Goal: Task Accomplishment & Management: Manage account settings

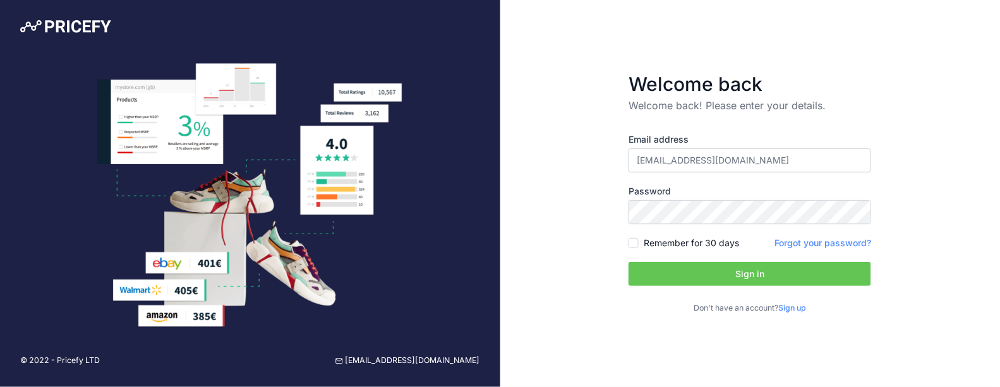
click at [702, 155] on input "[EMAIL_ADDRESS][DOMAIN_NAME]" at bounding box center [749, 160] width 242 height 24
type input "mtitrent@ledkia.com"
click at [626, 242] on form "Welcome back Welcome back! Please enter your details. Email address mtitrent@le…" at bounding box center [749, 193] width 283 height 282
click at [632, 246] on input "Remember for 30 days" at bounding box center [633, 243] width 10 height 10
checkbox input "true"
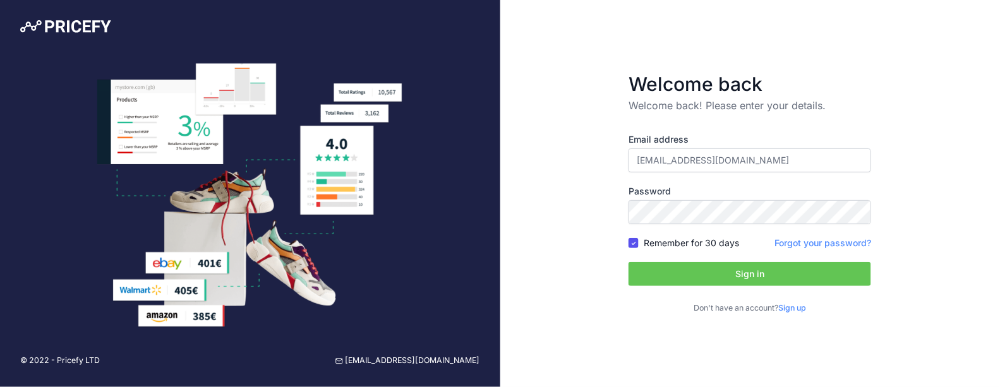
click at [741, 277] on button "Sign in" at bounding box center [749, 274] width 242 height 24
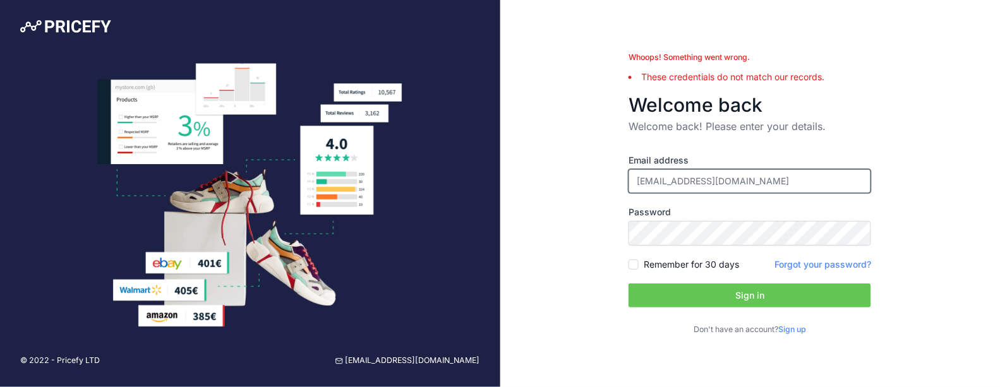
click at [737, 178] on input "mtitrent@ledkia.com" at bounding box center [749, 181] width 242 height 24
drag, startPoint x: 729, startPoint y: 191, endPoint x: 568, endPoint y: 184, distance: 161.2
click at [568, 184] on div "Whoops! Something went wrong. These credentials do not match our records. Welco…" at bounding box center [750, 193] width 500 height 387
paste input "+francia"
type input "[EMAIL_ADDRESS][DOMAIN_NAME]"
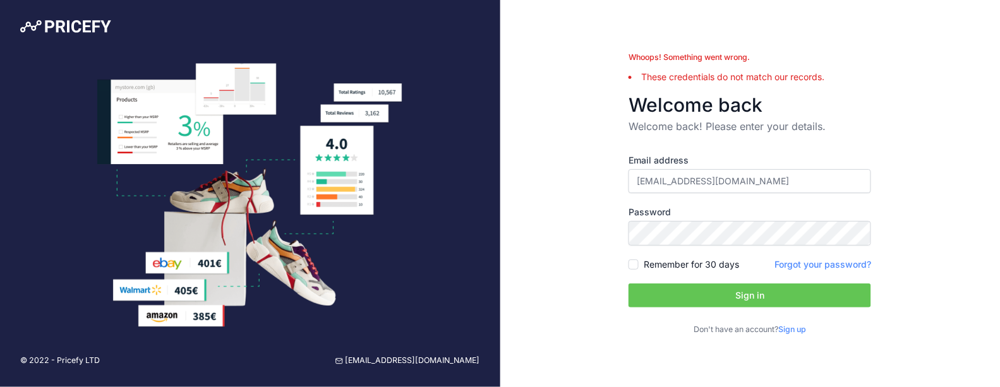
click at [639, 266] on div "Remember for 30 days" at bounding box center [683, 264] width 111 height 13
click at [628, 269] on div "Remember for 30 days" at bounding box center [683, 264] width 111 height 13
click at [633, 269] on input "Remember for 30 days" at bounding box center [633, 265] width 10 height 10
checkbox input "true"
click at [671, 292] on button "Sign in" at bounding box center [749, 296] width 242 height 24
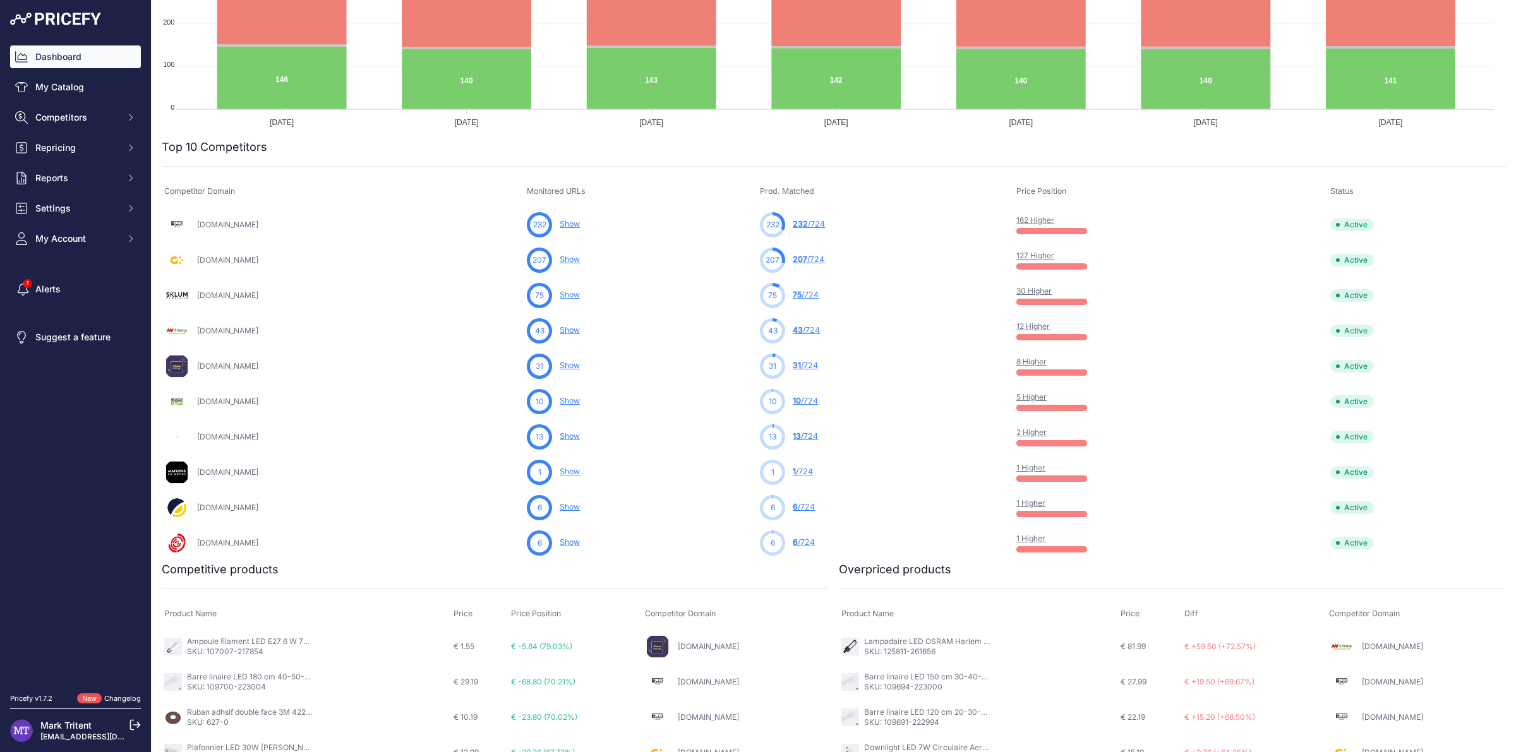
scroll to position [289, 0]
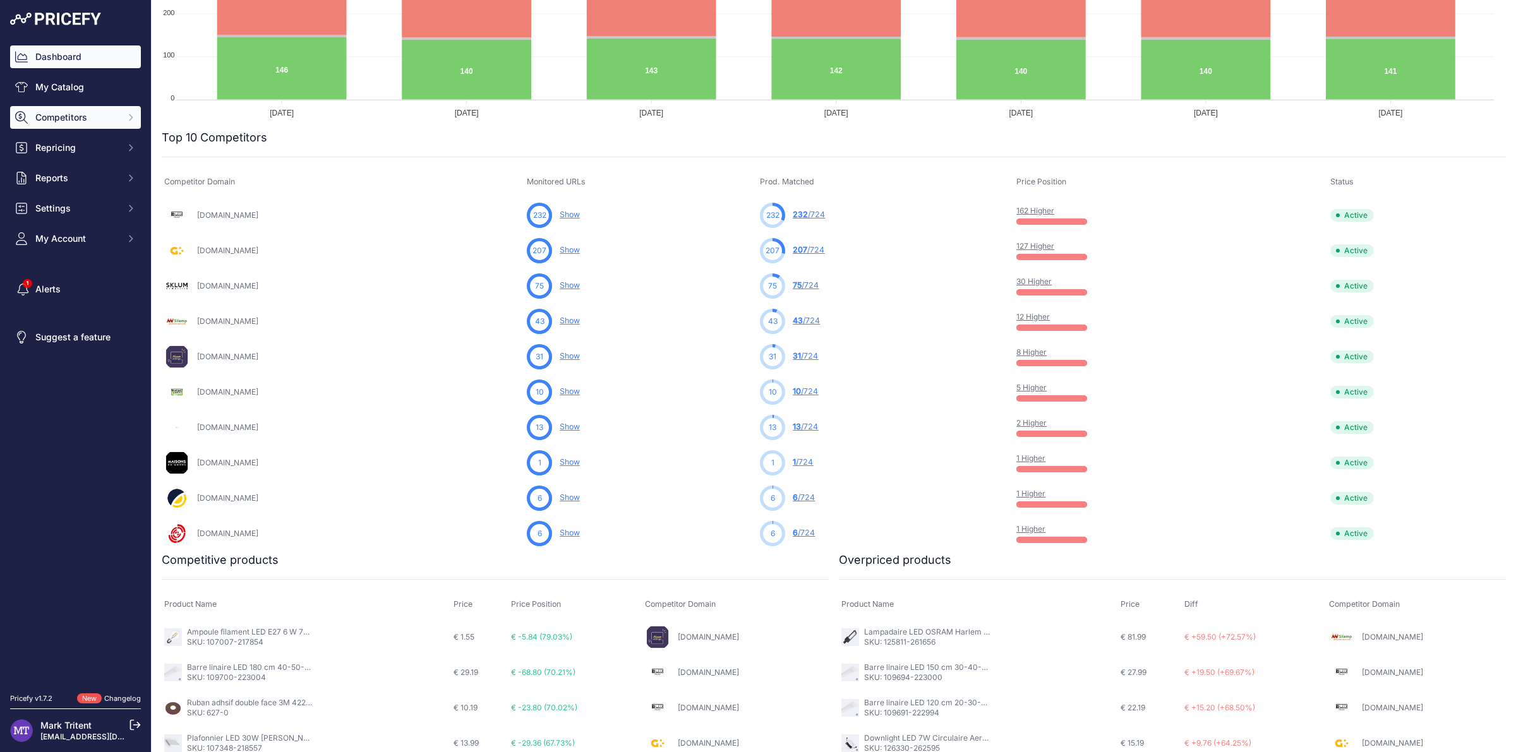
click at [77, 109] on button "Competitors" at bounding box center [75, 117] width 131 height 23
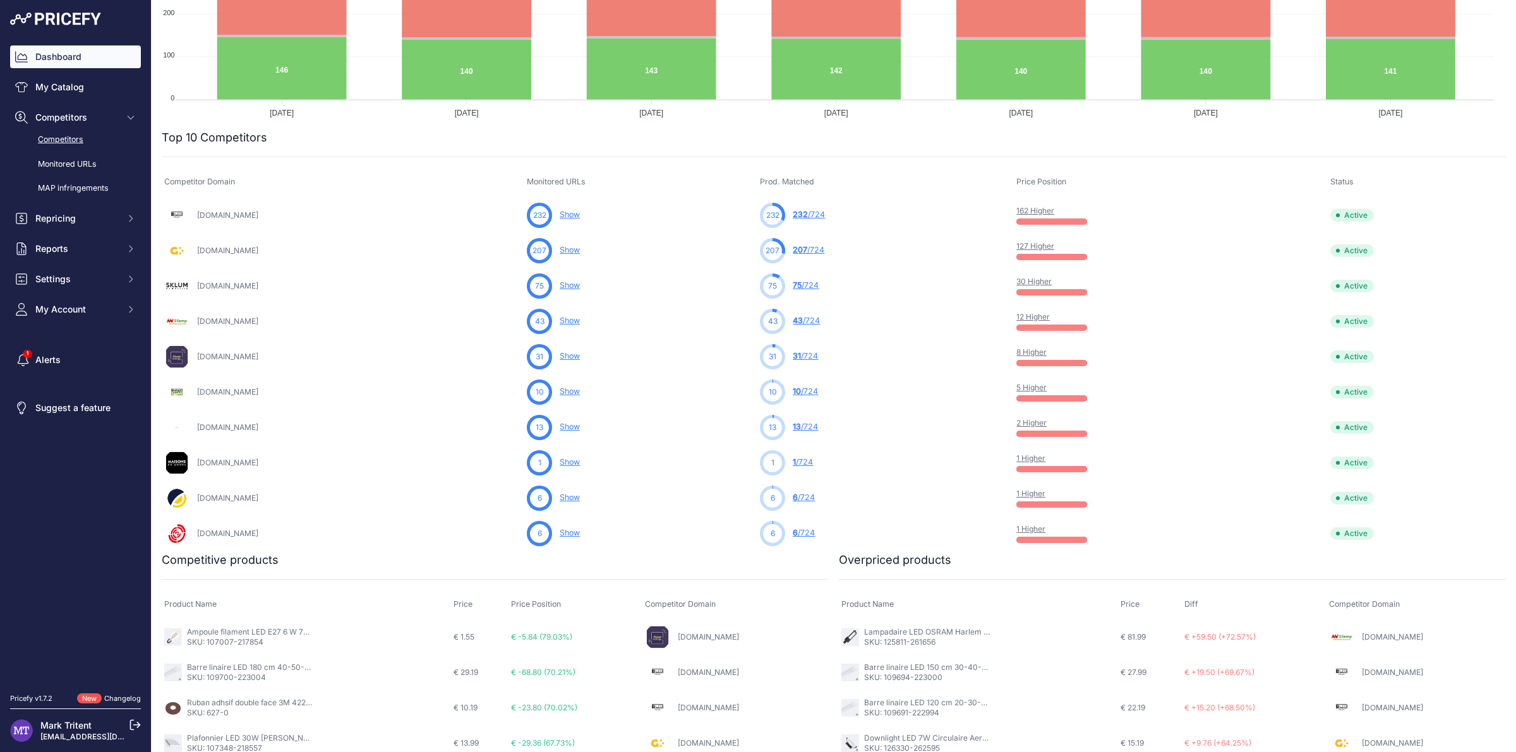
click at [68, 135] on link "Competitors" at bounding box center [75, 140] width 131 height 22
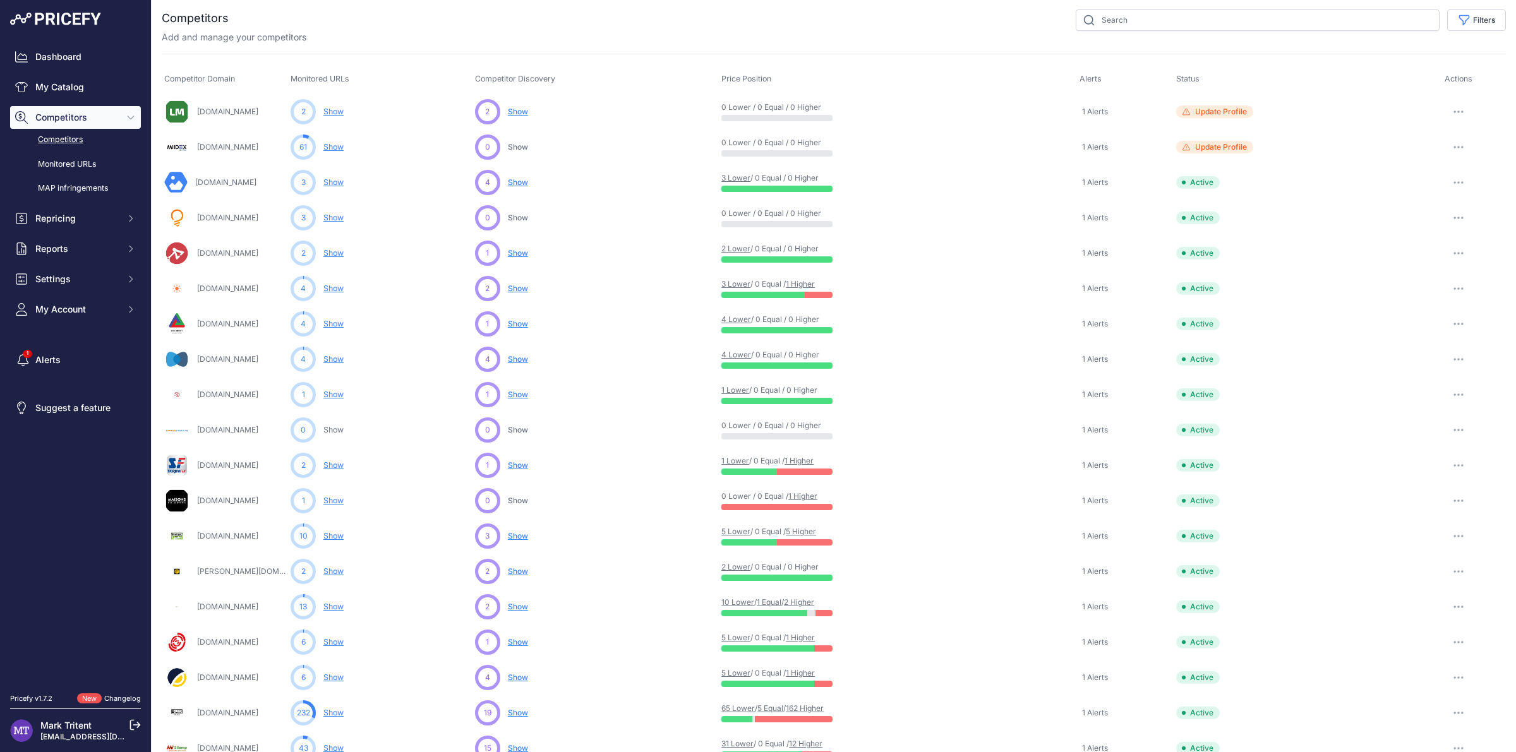
scroll to position [6, 0]
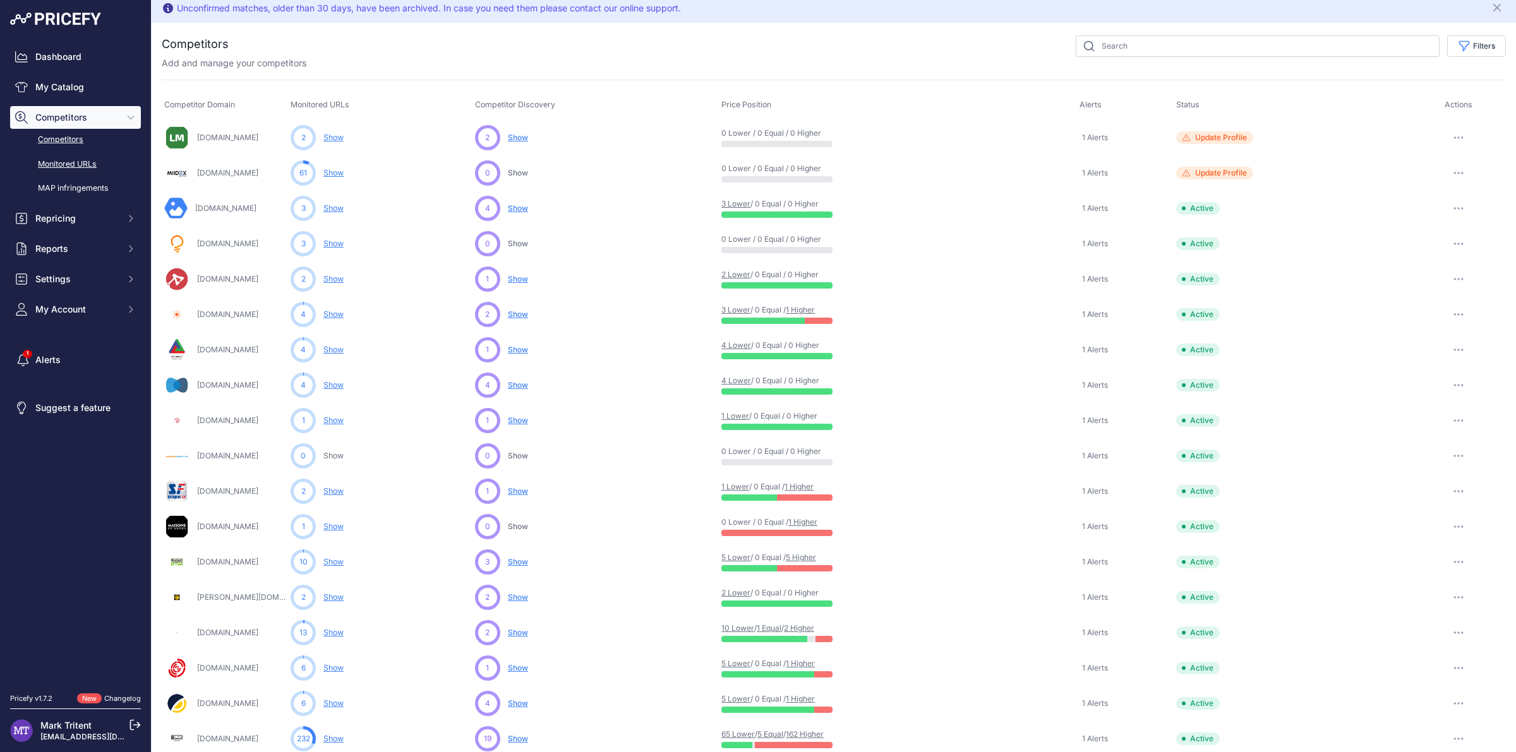
click at [76, 162] on link "Monitored URLs" at bounding box center [75, 164] width 131 height 22
click at [61, 162] on link "Monitored URLs" at bounding box center [75, 164] width 131 height 22
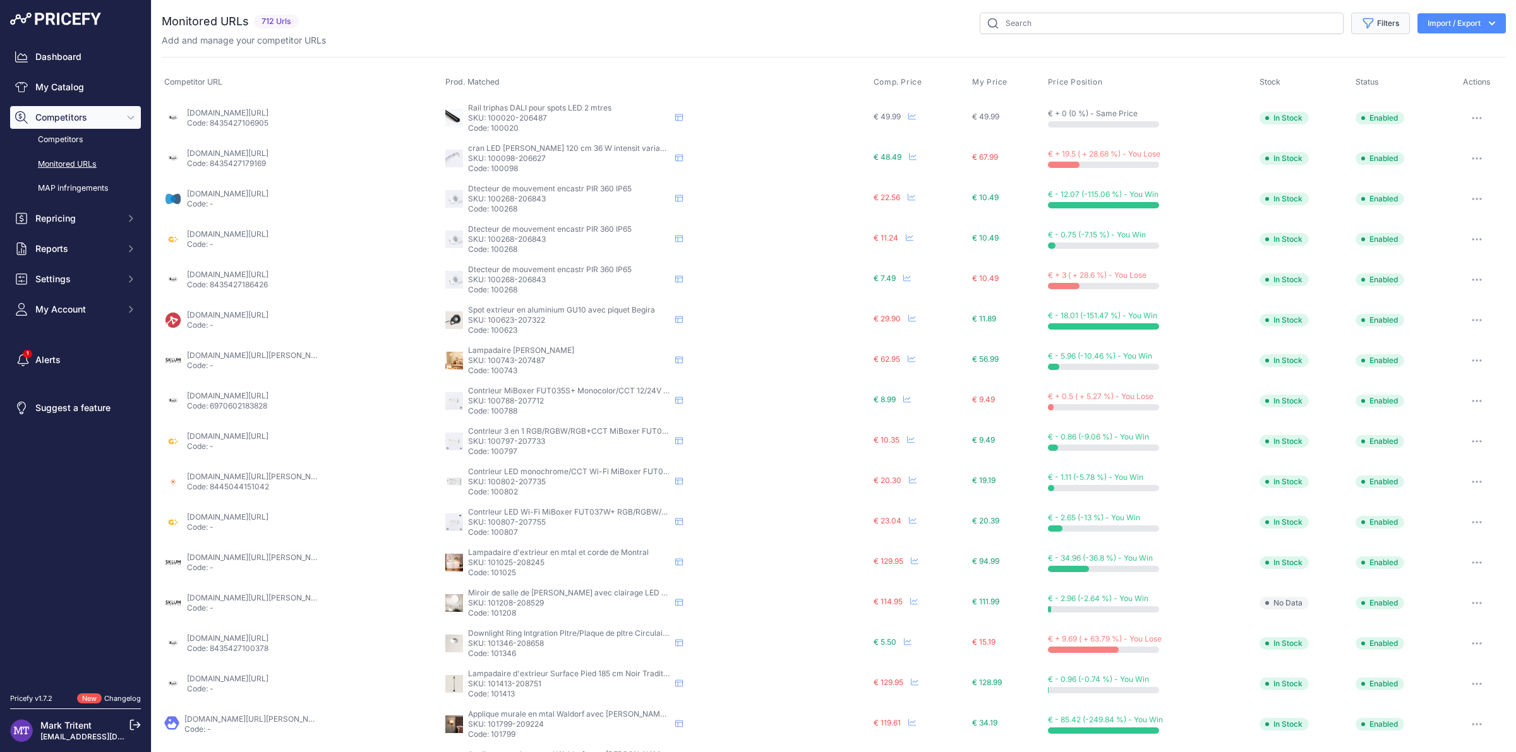
click at [1351, 22] on button "Filters" at bounding box center [1380, 23] width 59 height 21
click at [777, 35] on div "Add and manage your competitor URLs" at bounding box center [834, 40] width 1344 height 13
click at [1362, 27] on button "Filters" at bounding box center [1380, 23] width 59 height 21
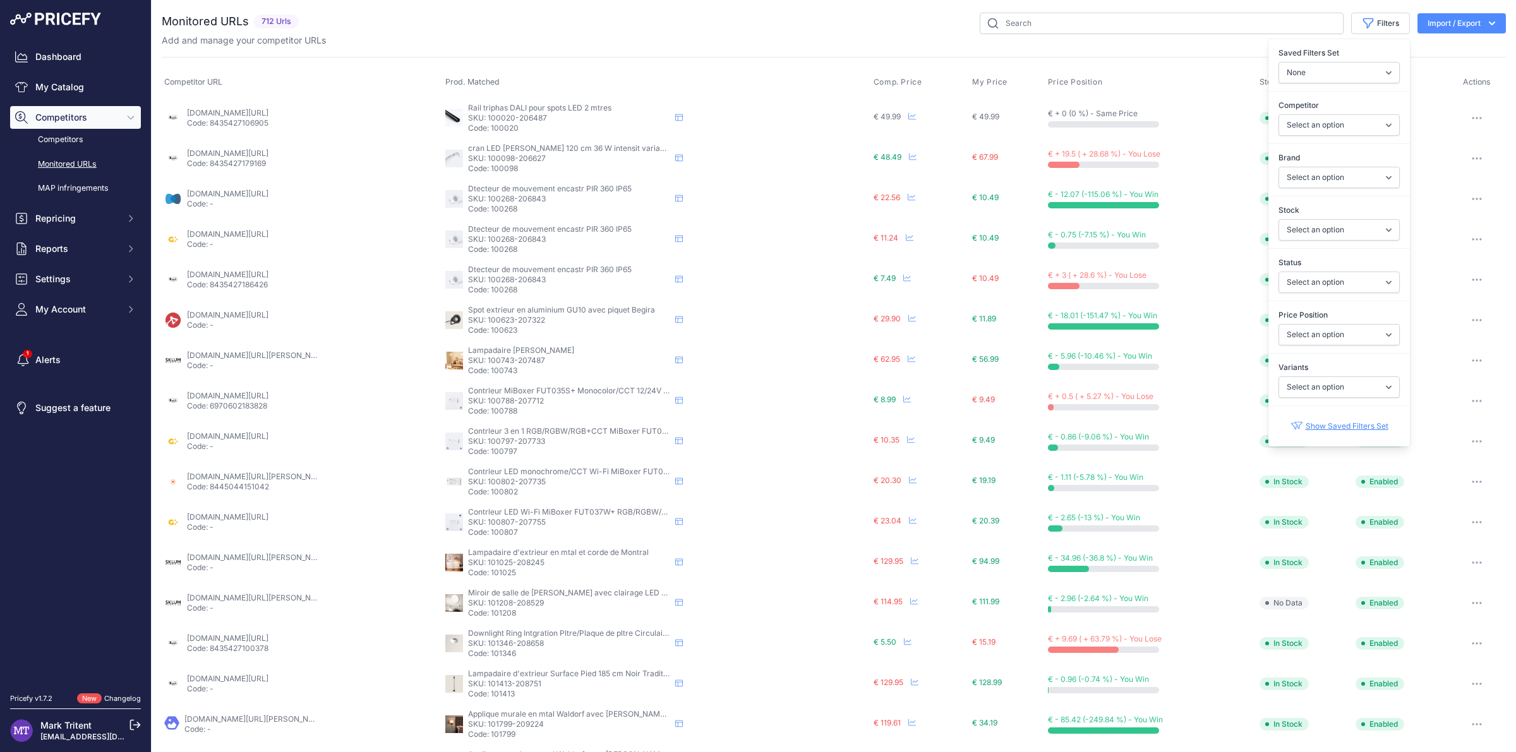
click at [1318, 431] on link "Show Saved Filters Set" at bounding box center [1339, 426] width 98 height 30
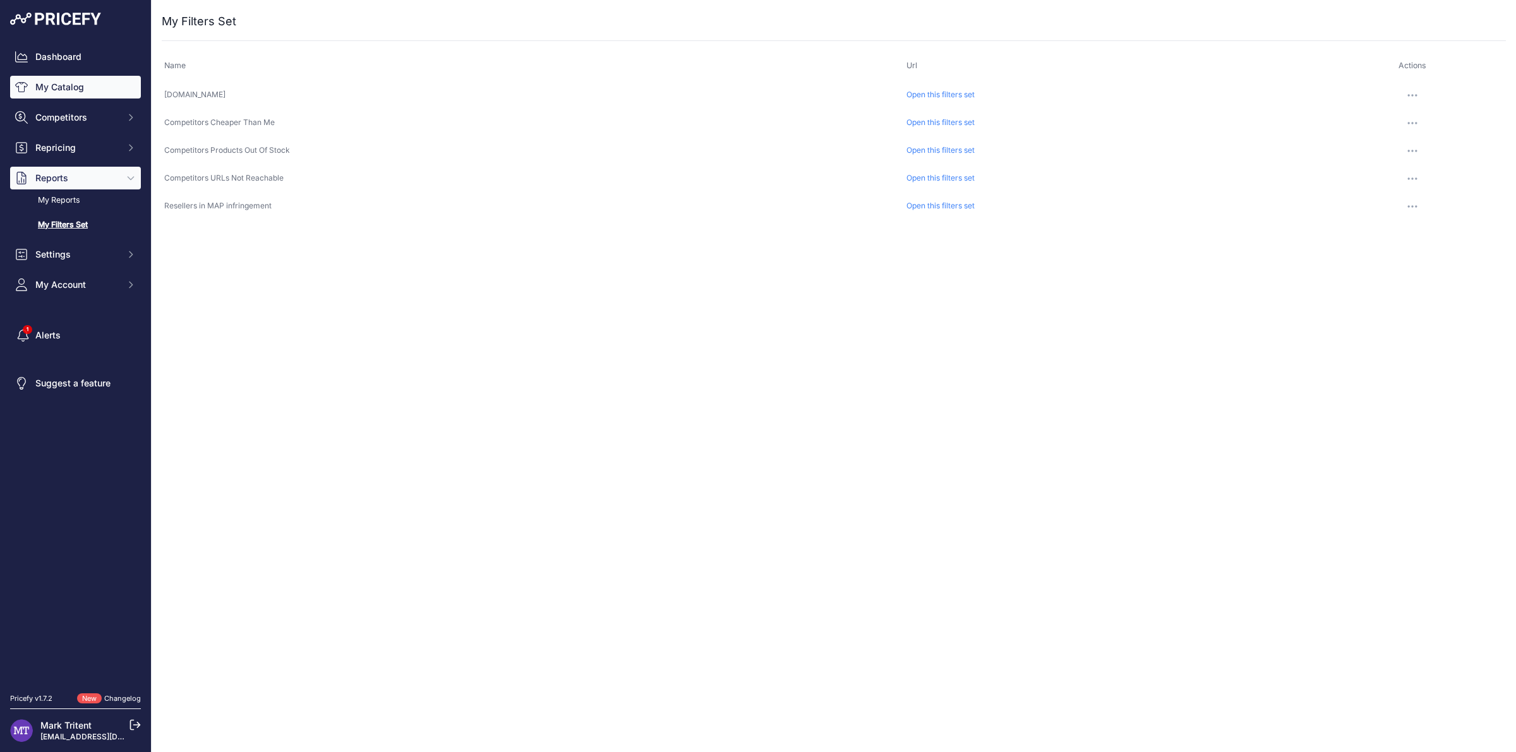
click at [57, 87] on link "My Catalog" at bounding box center [75, 87] width 131 height 23
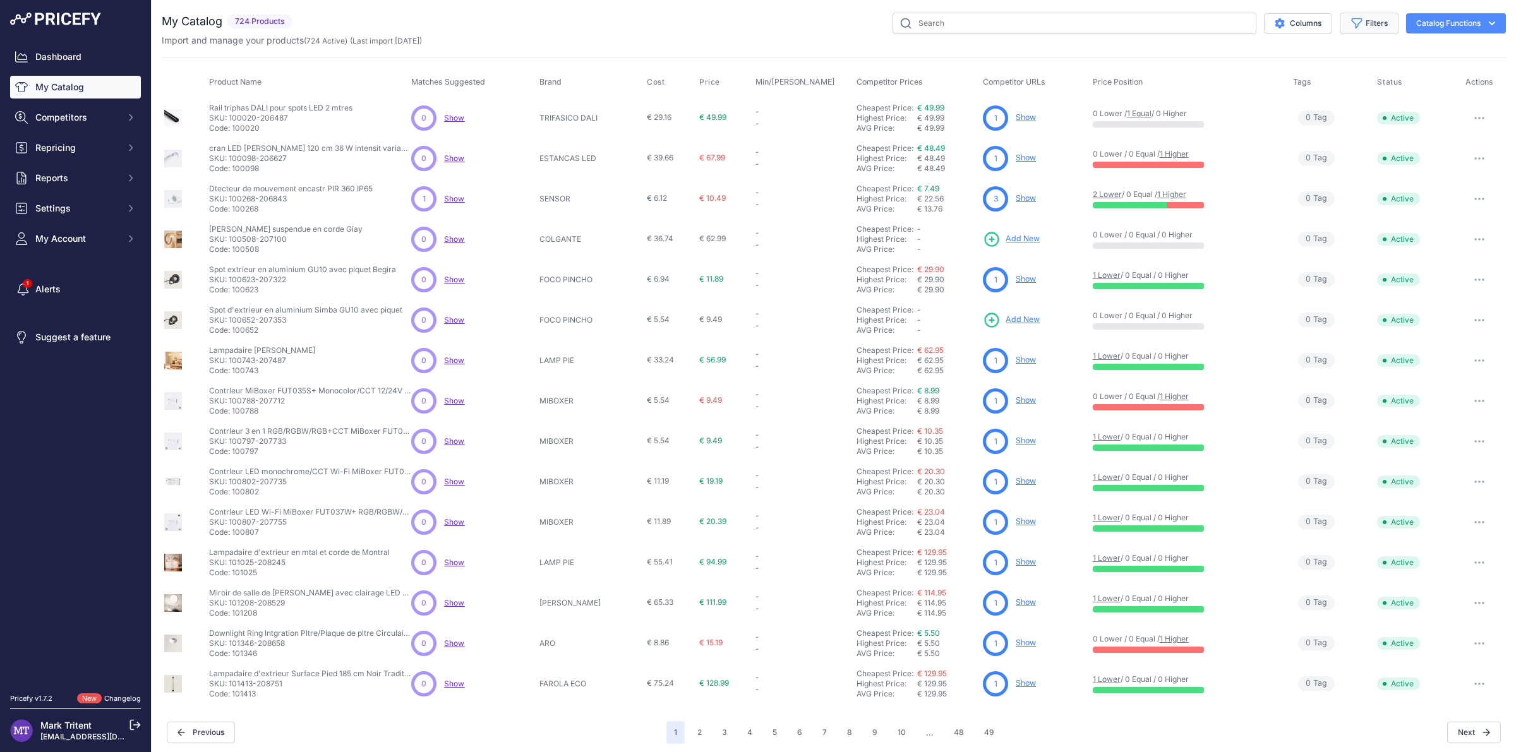
click at [1359, 21] on button "Filters" at bounding box center [1368, 23] width 59 height 21
click at [1361, 177] on select "Select an option 120x30 120X60 3M 60X30 60X60 ACCESORIO PANEL AERO ALIMENTACION…" at bounding box center [1327, 177] width 121 height 21
click at [1485, 27] on icon "button" at bounding box center [1491, 23] width 13 height 13
click at [1486, 27] on button "Catalog Functions" at bounding box center [1456, 23] width 100 height 20
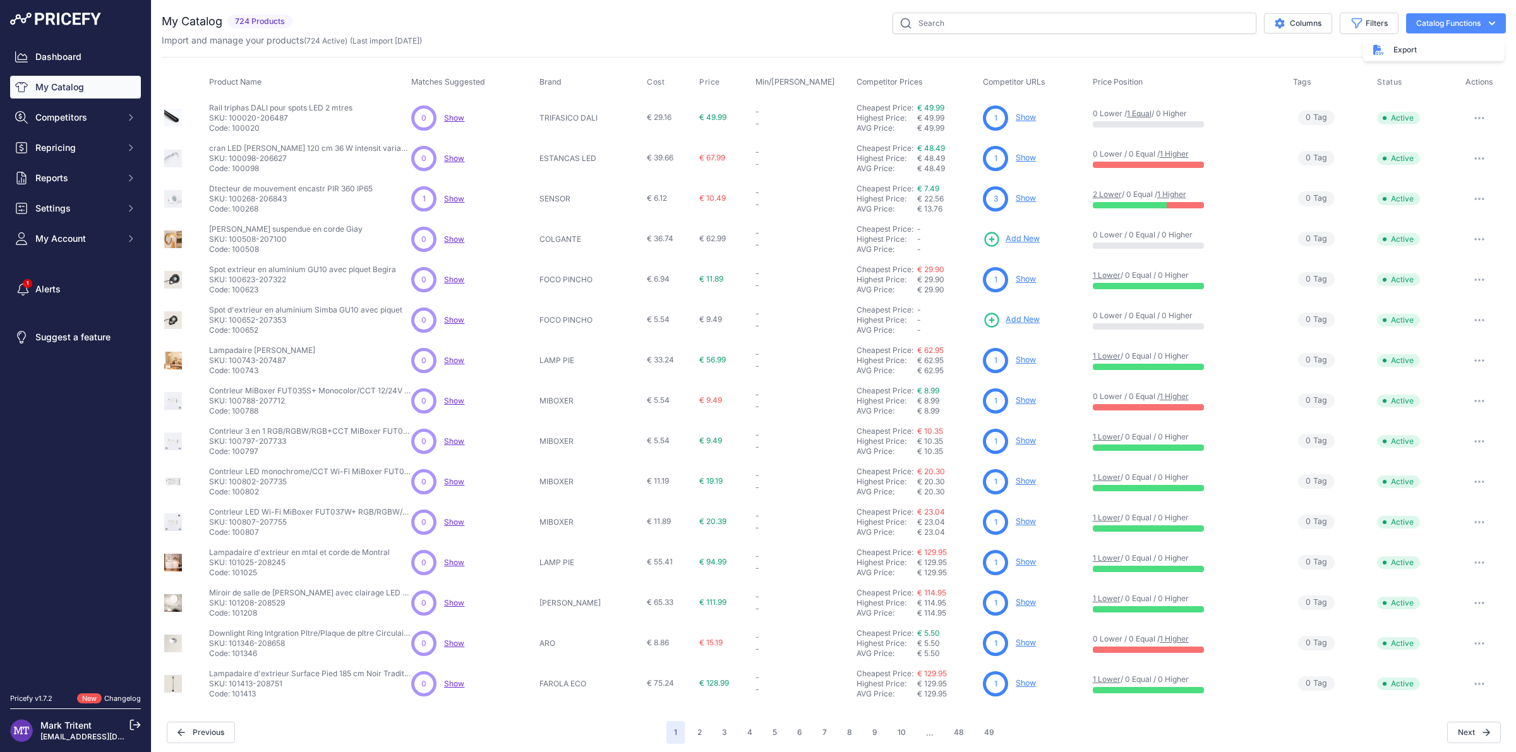
click at [688, 14] on div "Columns Filters Status All Status Only Enabled Only Disabled 3M" at bounding box center [901, 23] width 1208 height 21
click at [70, 112] on span "Competitors" at bounding box center [76, 117] width 83 height 13
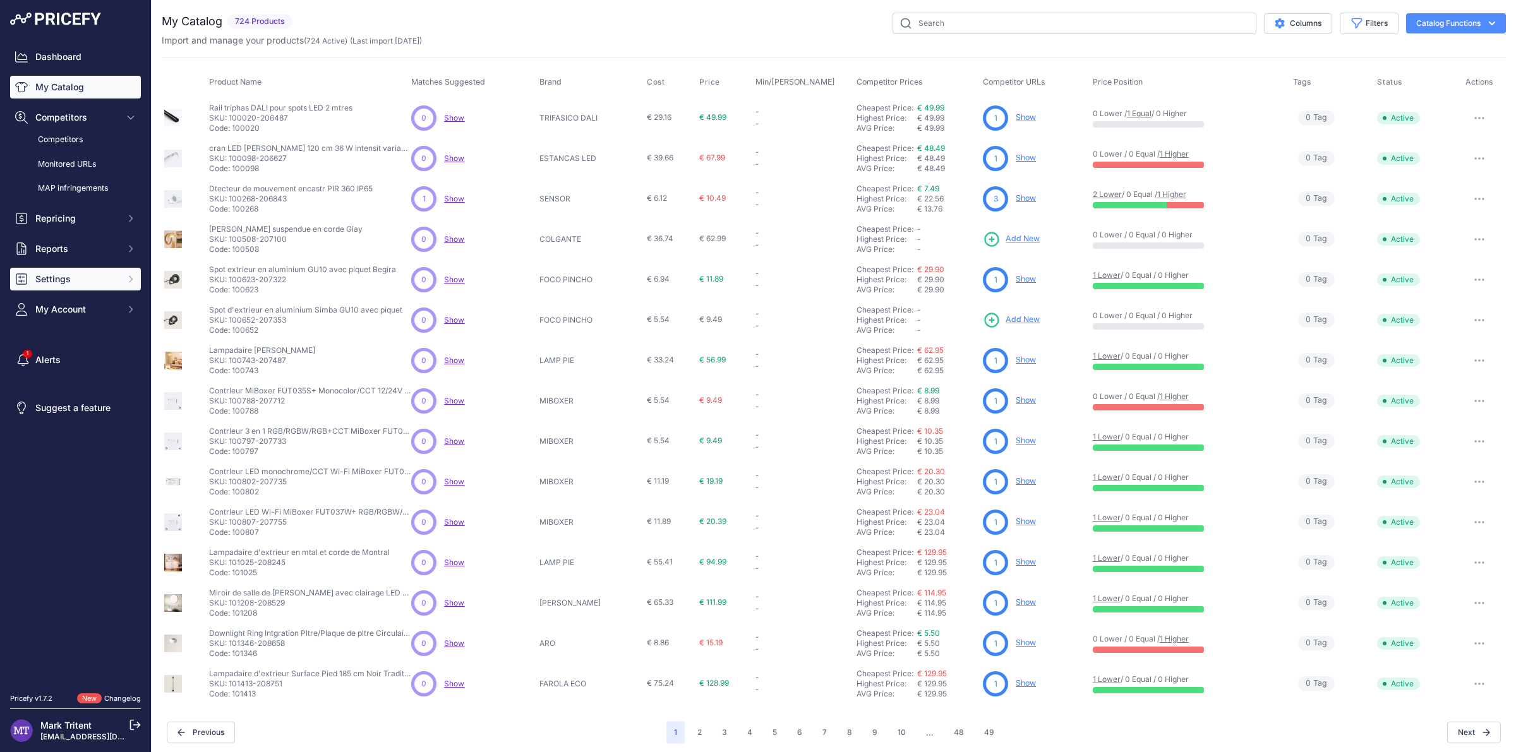
click at [120, 281] on button "Settings" at bounding box center [75, 279] width 131 height 23
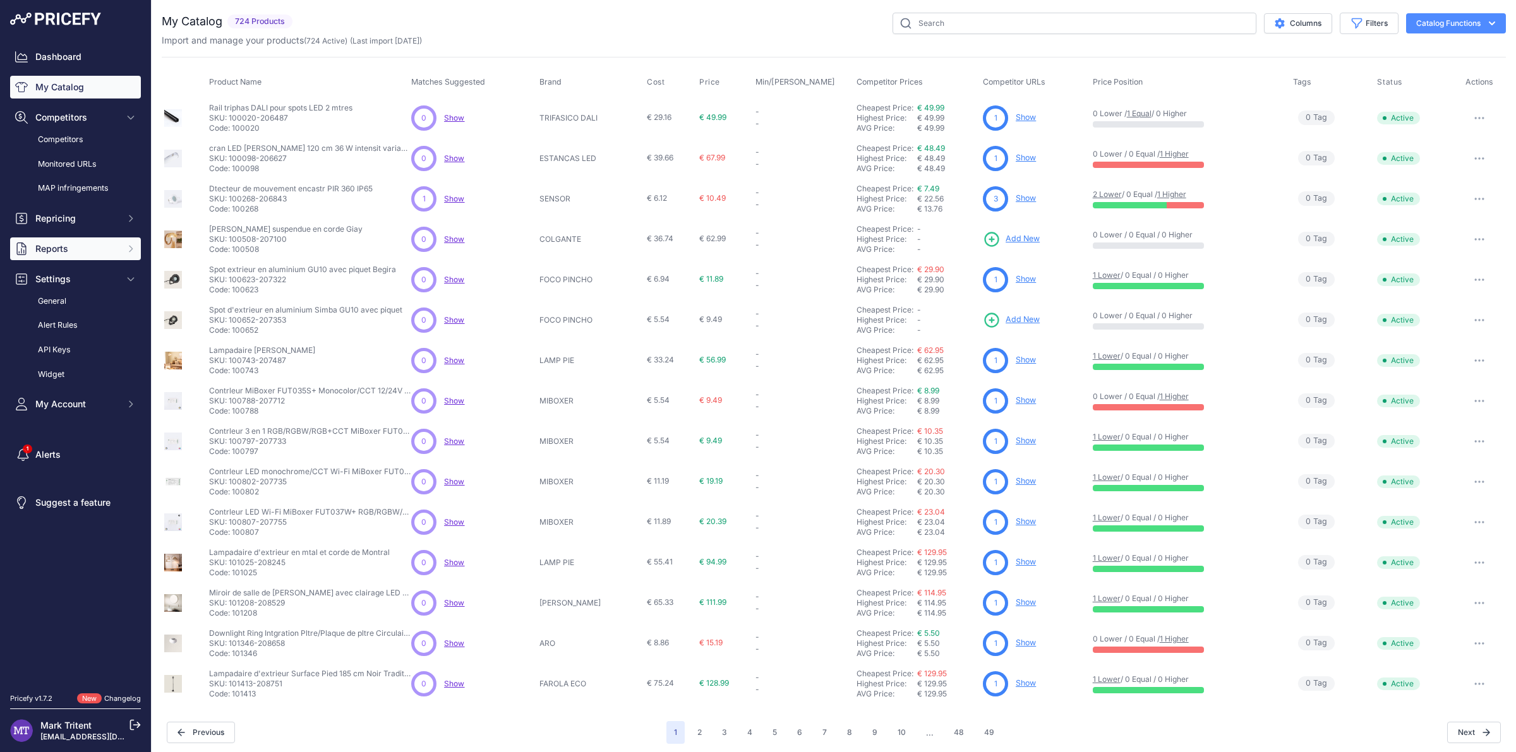
click at [121, 247] on button "Reports" at bounding box center [75, 248] width 131 height 23
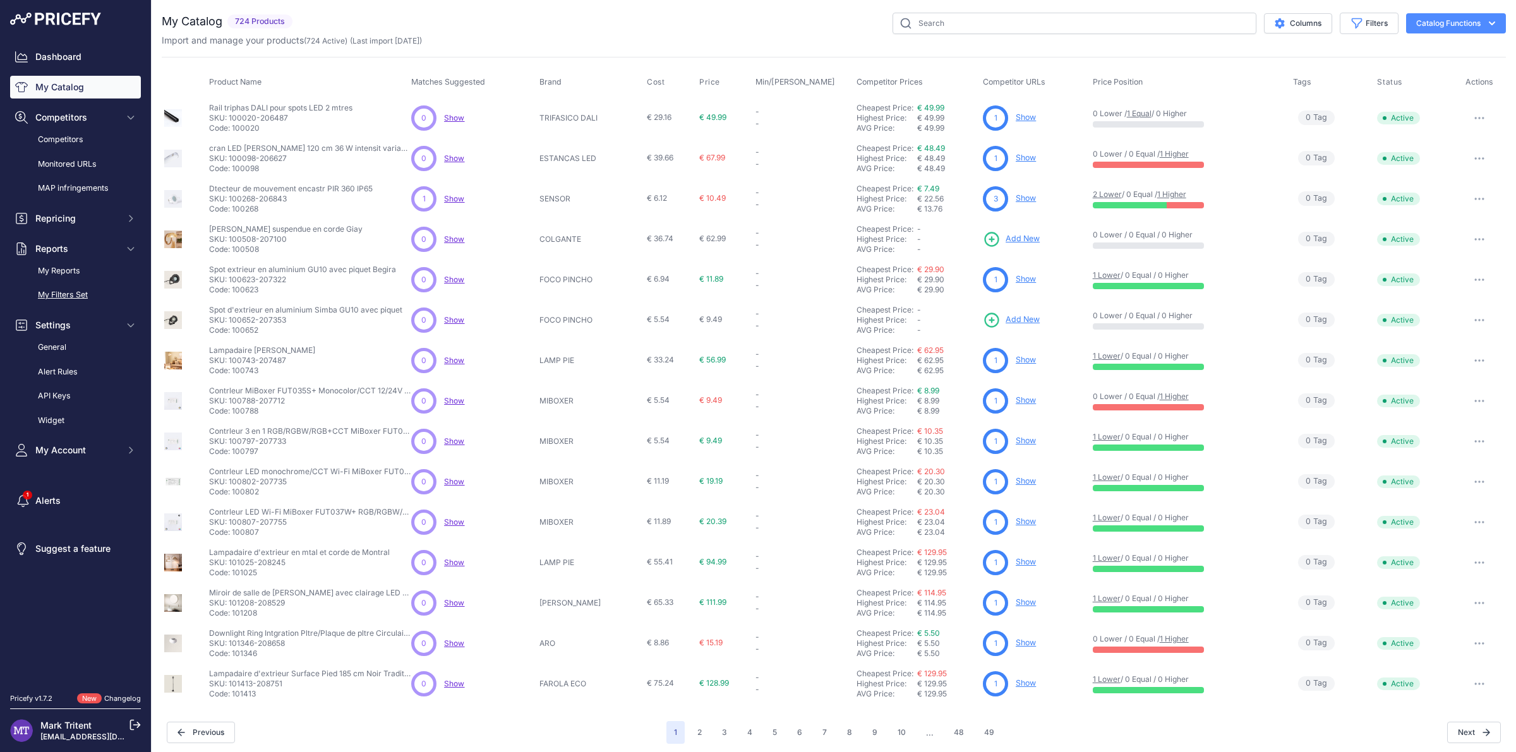
click at [74, 286] on link "My Filters Set" at bounding box center [75, 295] width 131 height 22
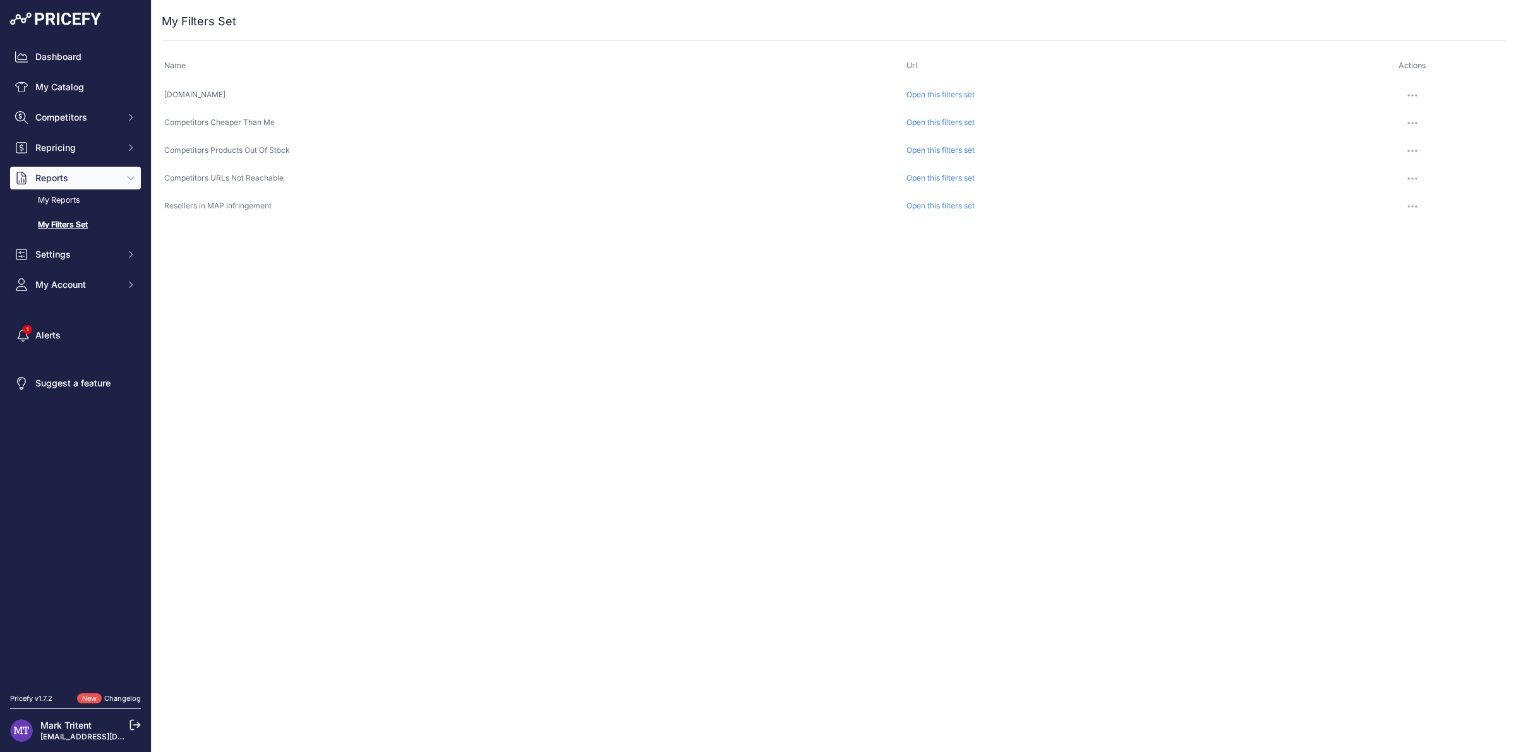
click at [938, 95] on link "Open this filters set" at bounding box center [940, 94] width 68 height 9
click at [75, 63] on link "Dashboard" at bounding box center [75, 56] width 131 height 23
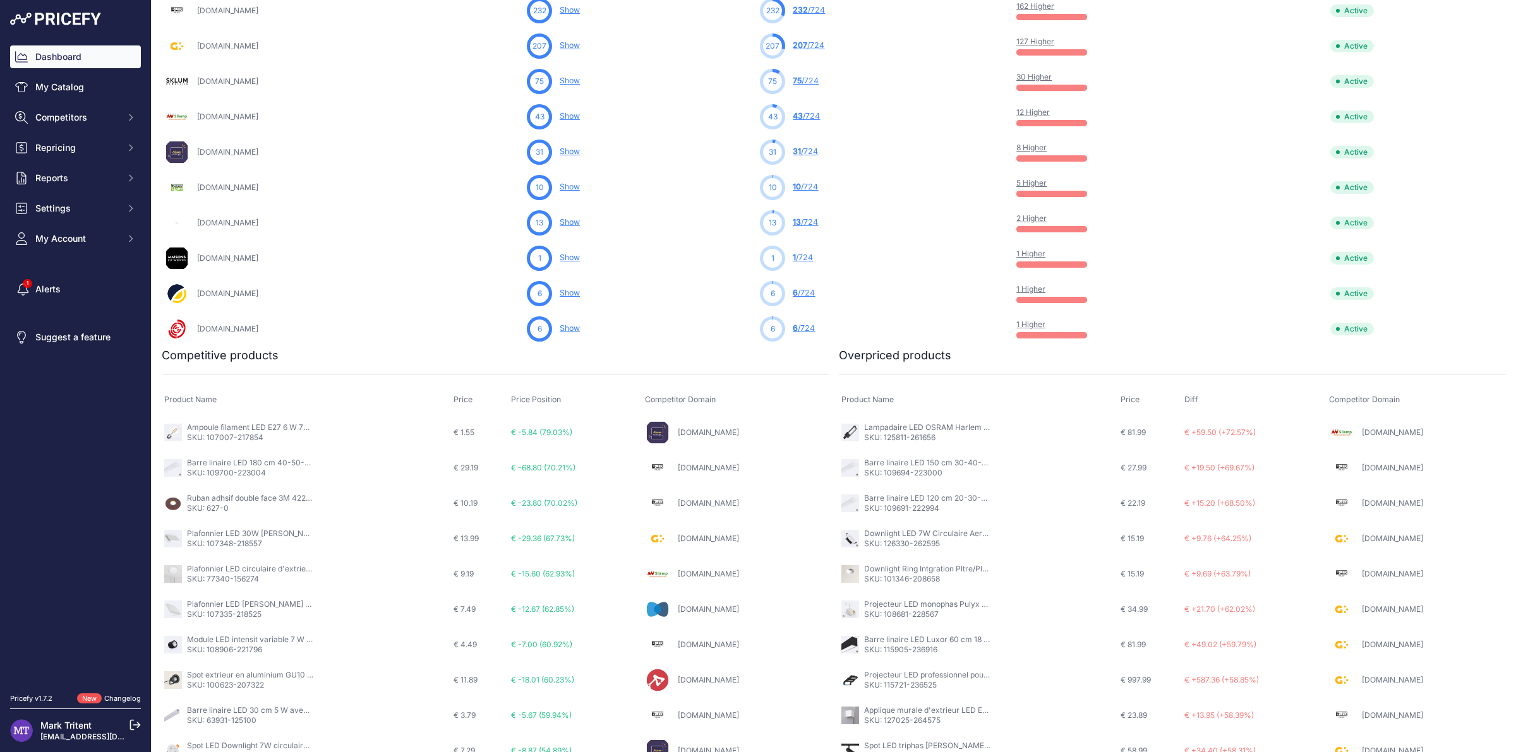
scroll to position [511, 0]
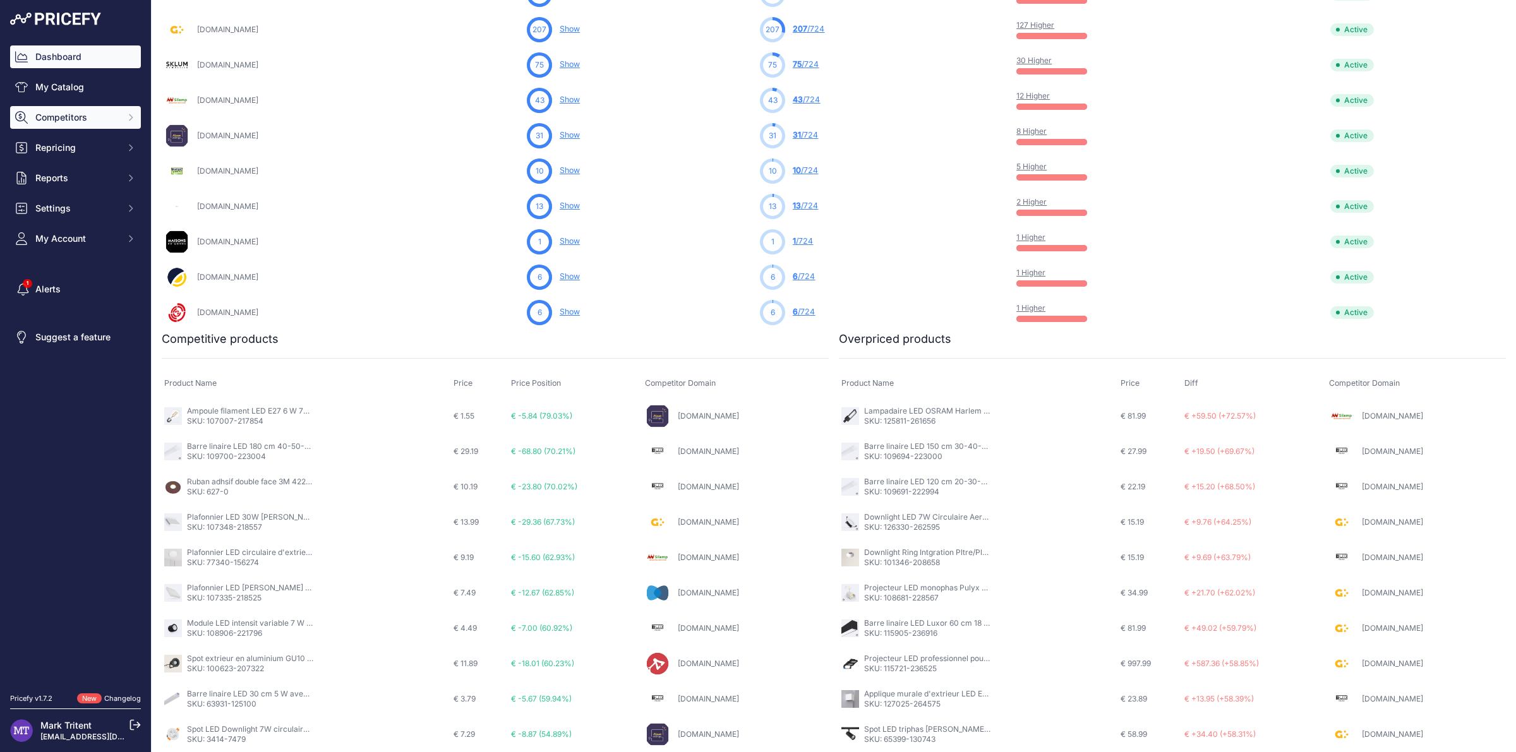
click at [107, 114] on span "Competitors" at bounding box center [76, 117] width 83 height 13
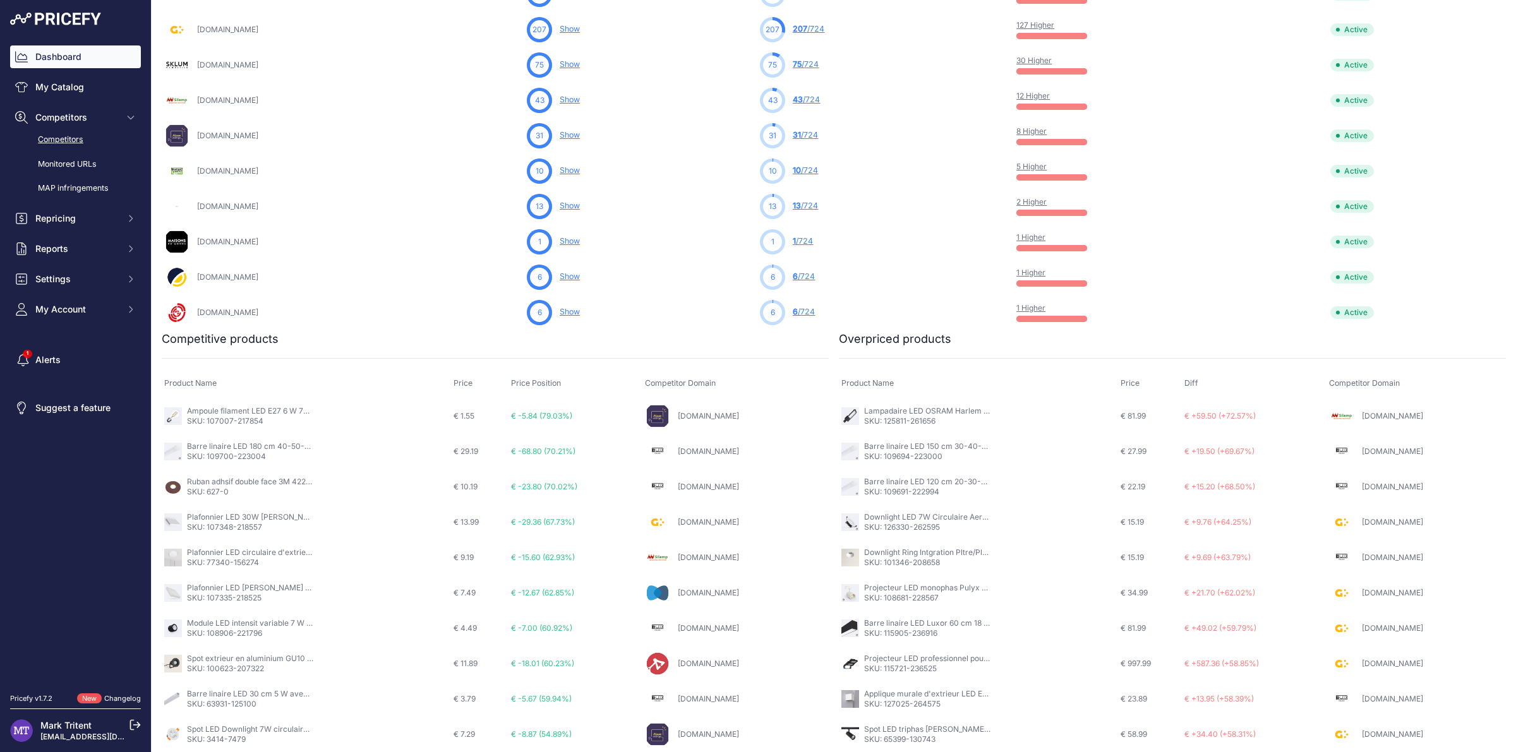
click at [71, 138] on link "Competitors" at bounding box center [75, 140] width 131 height 22
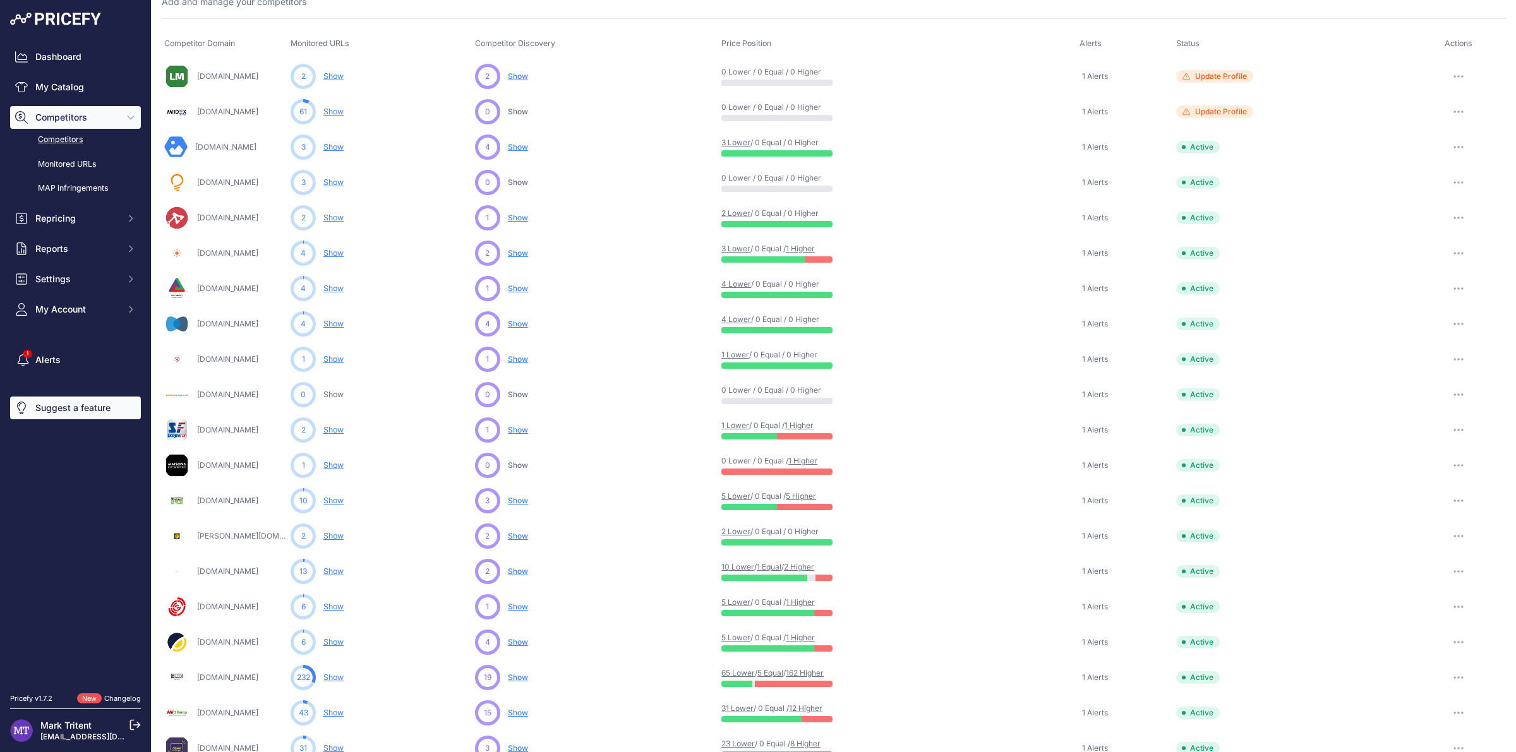
scroll to position [59, 0]
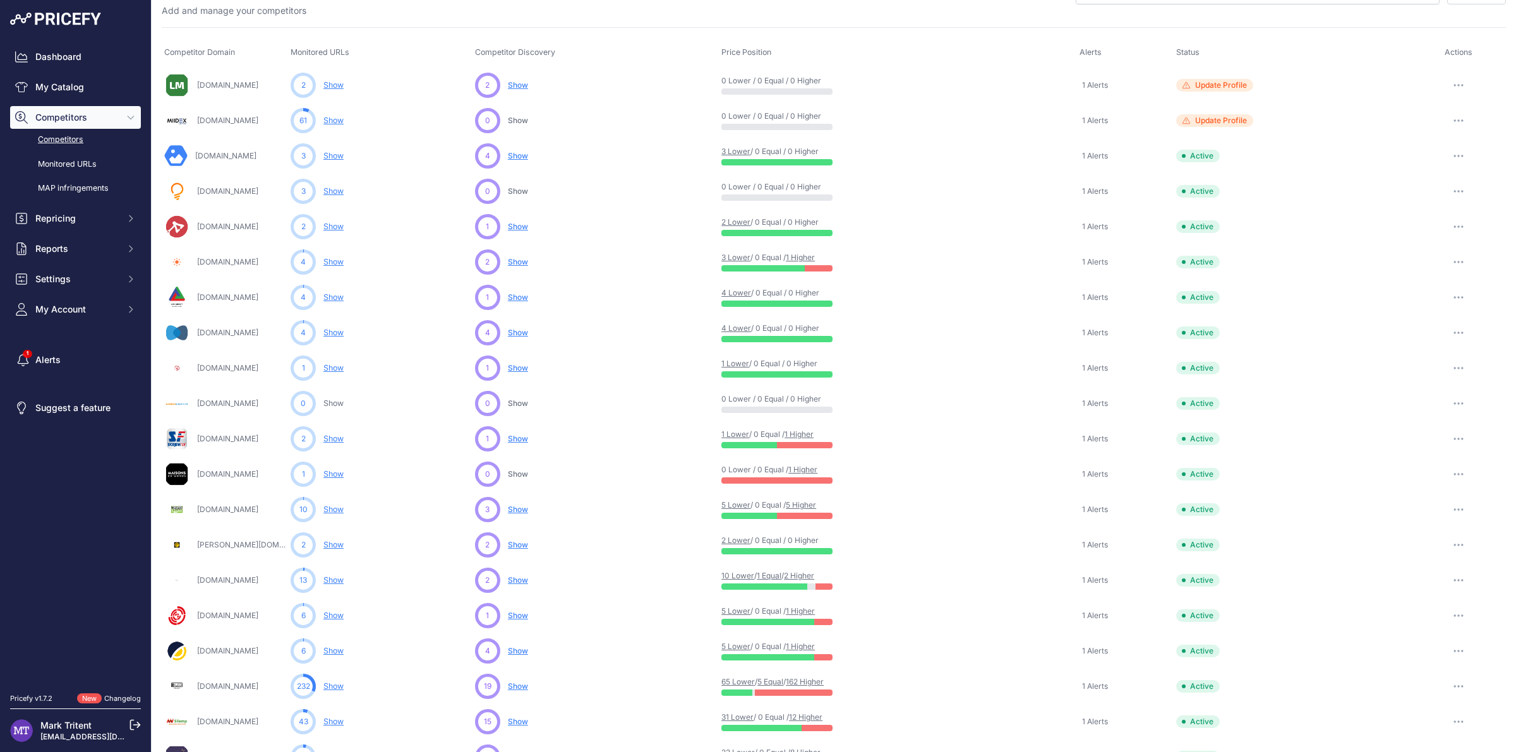
click at [80, 142] on link "Competitors" at bounding box center [75, 140] width 131 height 22
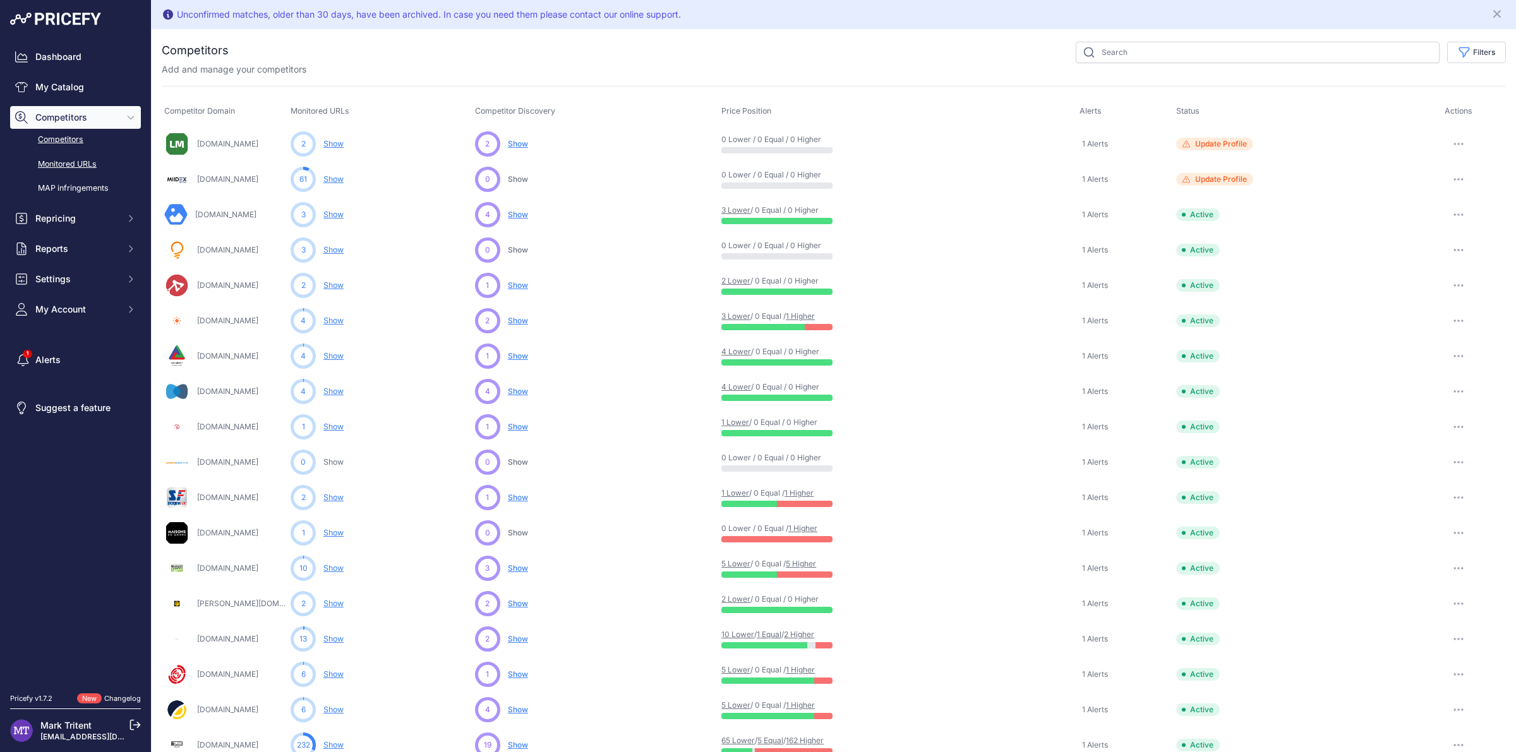
click at [57, 160] on link "Monitored URLs" at bounding box center [75, 164] width 131 height 22
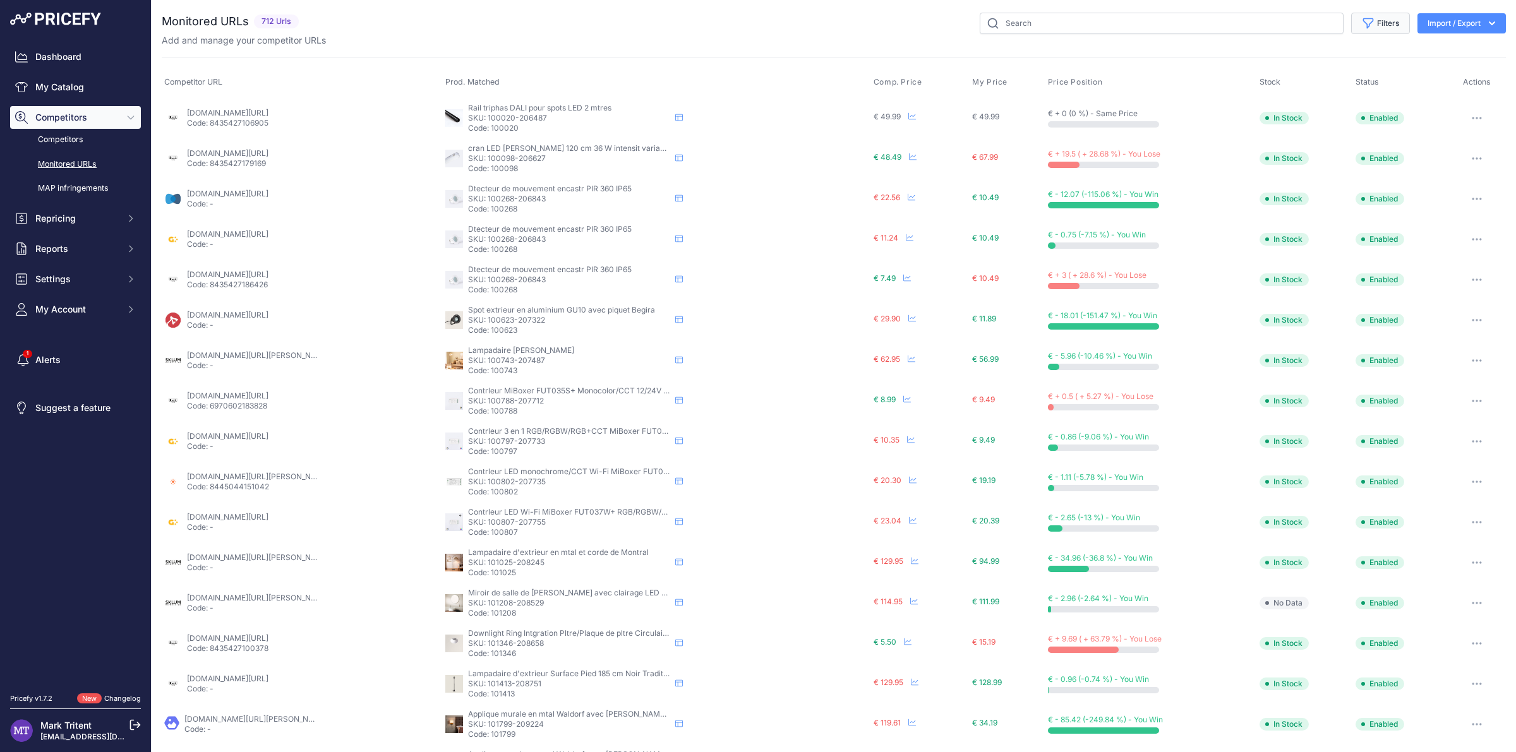
click at [1363, 19] on icon "button" at bounding box center [1367, 23] width 9 height 9
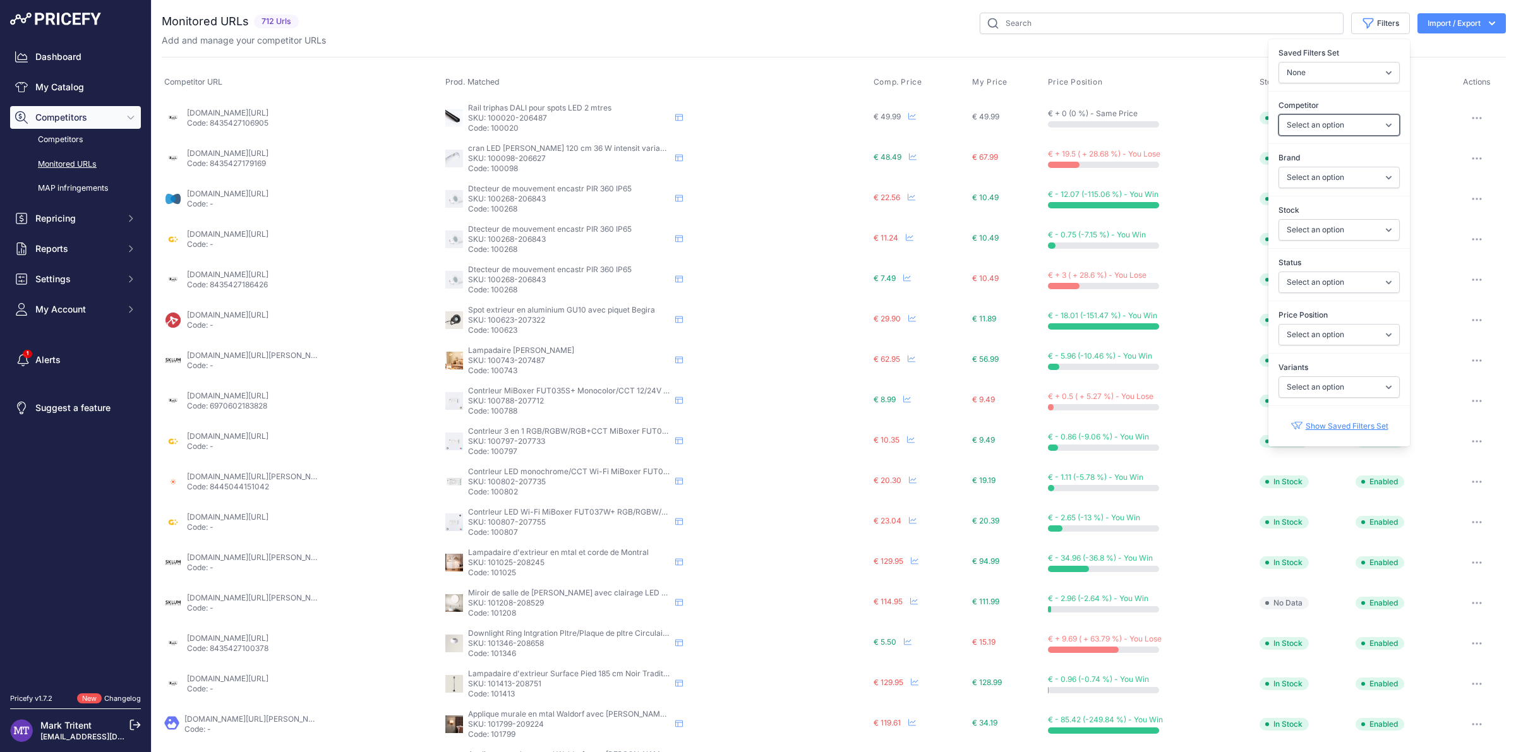
click at [1365, 124] on select "Select an option aluson-eclairage.fr barcelonaled.fr besled.fr budgetlight.fr d…" at bounding box center [1338, 124] width 121 height 21
select select "60764"
click at [1278, 115] on select "Select an option aluson-eclairage.fr barcelonaled.fr besled.fr budgetlight.fr d…" at bounding box center [1338, 124] width 121 height 21
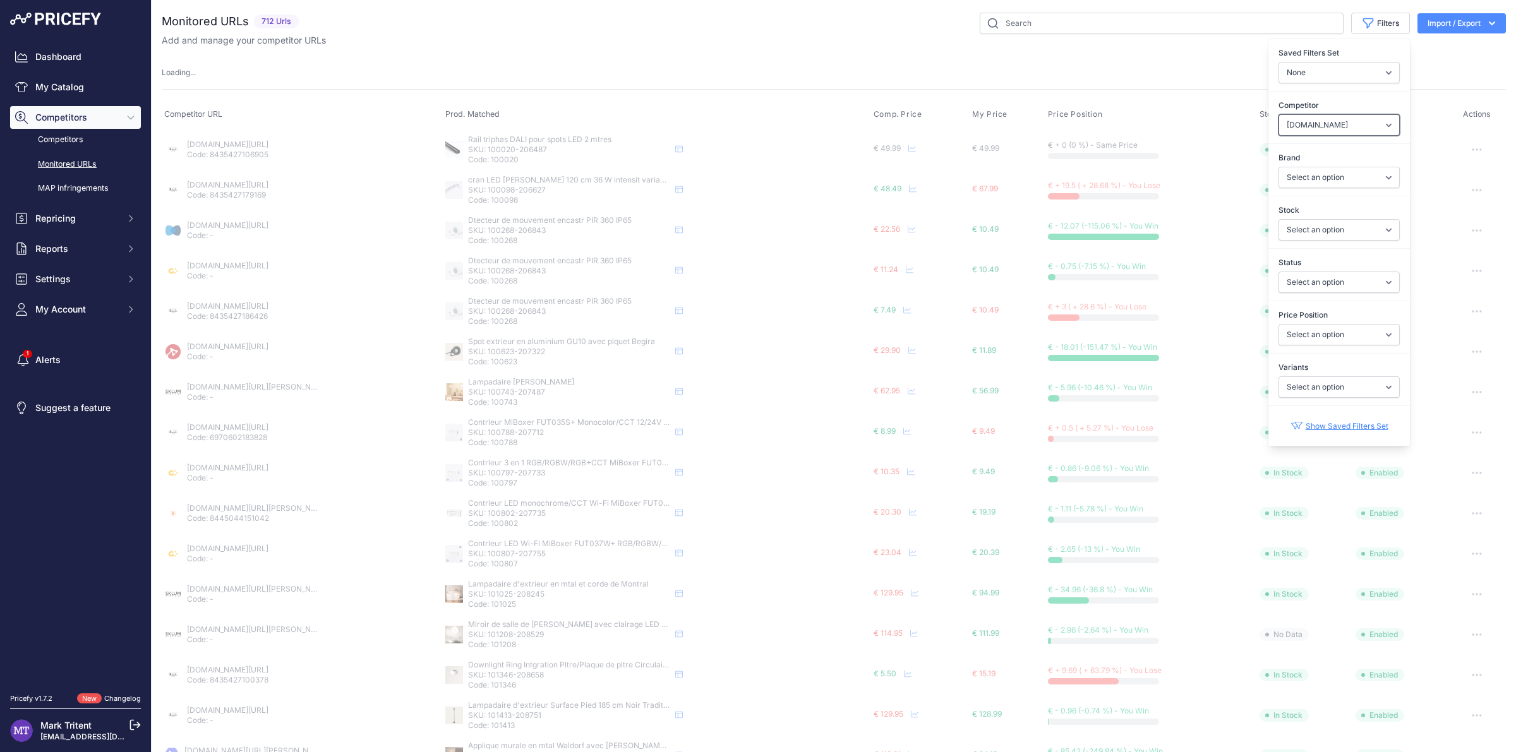
select select "60764"
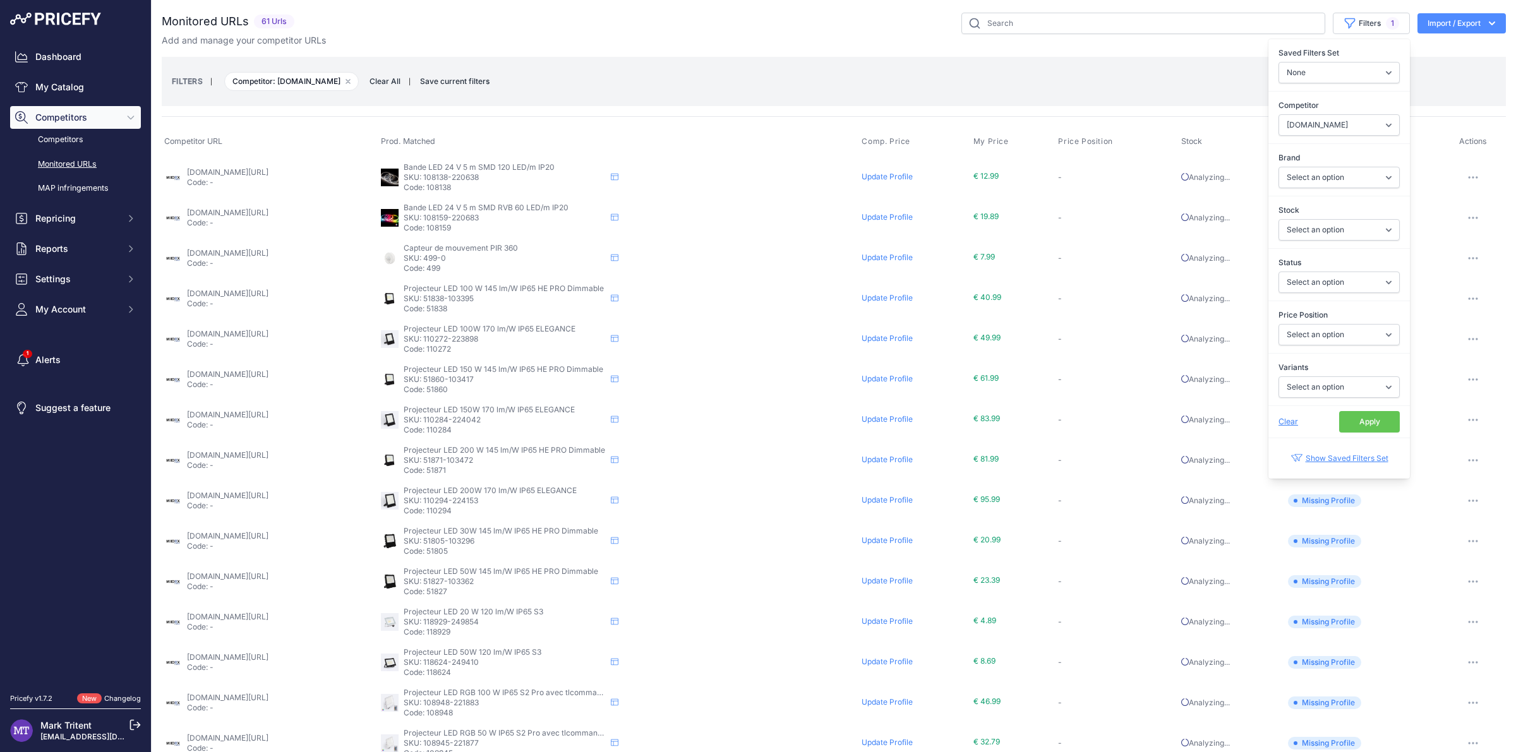
click at [1358, 429] on button "Apply" at bounding box center [1369, 421] width 61 height 21
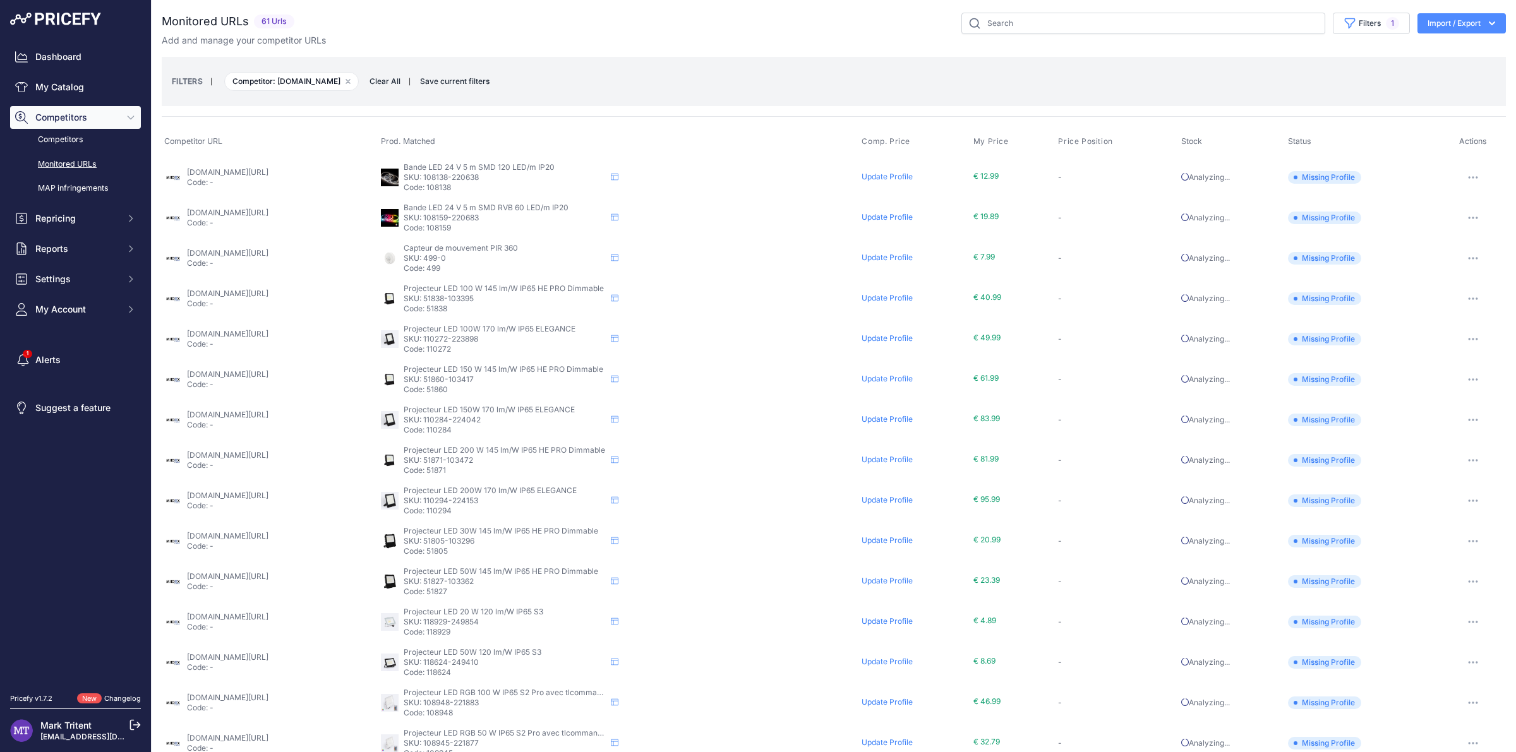
click at [439, 80] on span "Save current filters" at bounding box center [454, 80] width 69 height 9
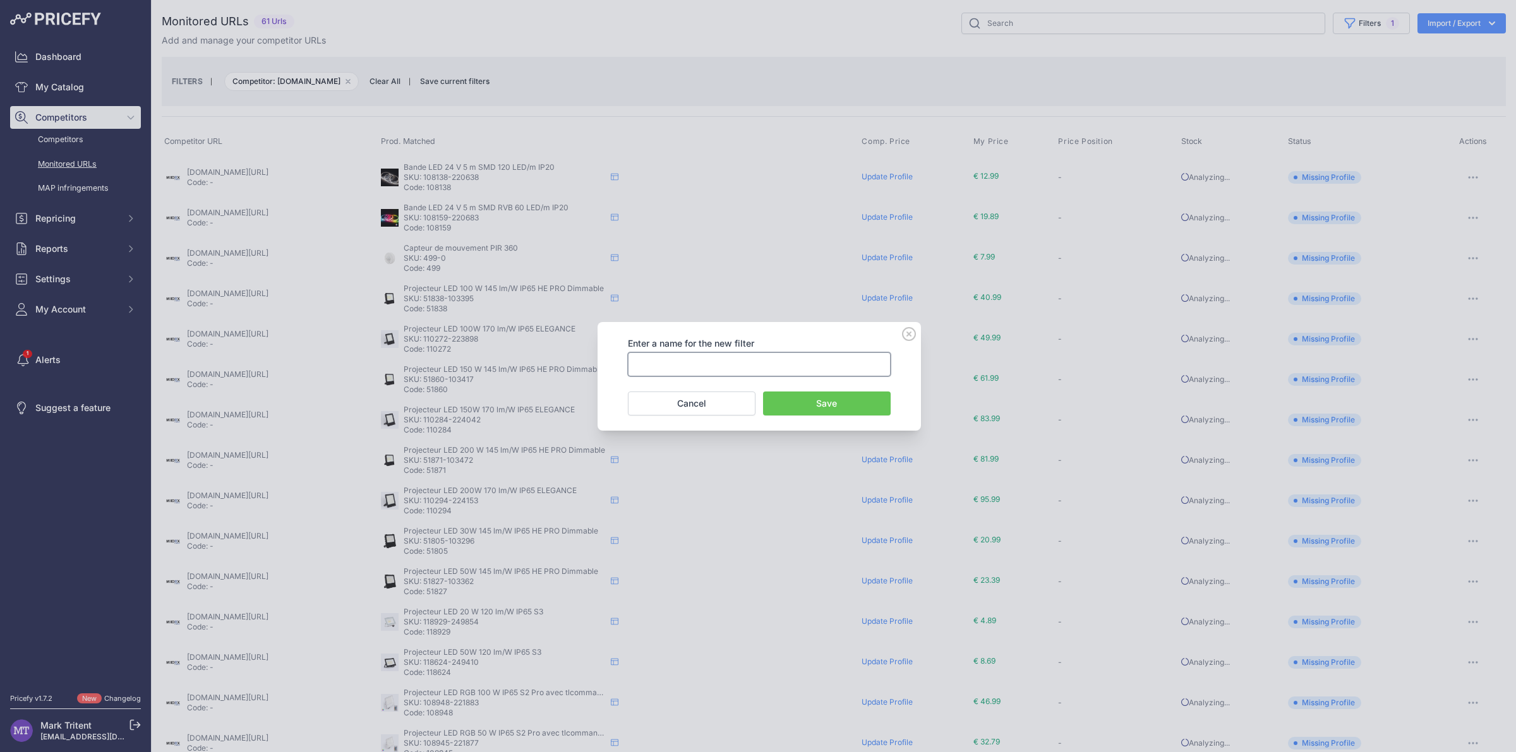
click at [665, 364] on input "text" at bounding box center [759, 364] width 263 height 24
type input "URLs Miidex"
click at [850, 410] on button "Save" at bounding box center [827, 404] width 128 height 24
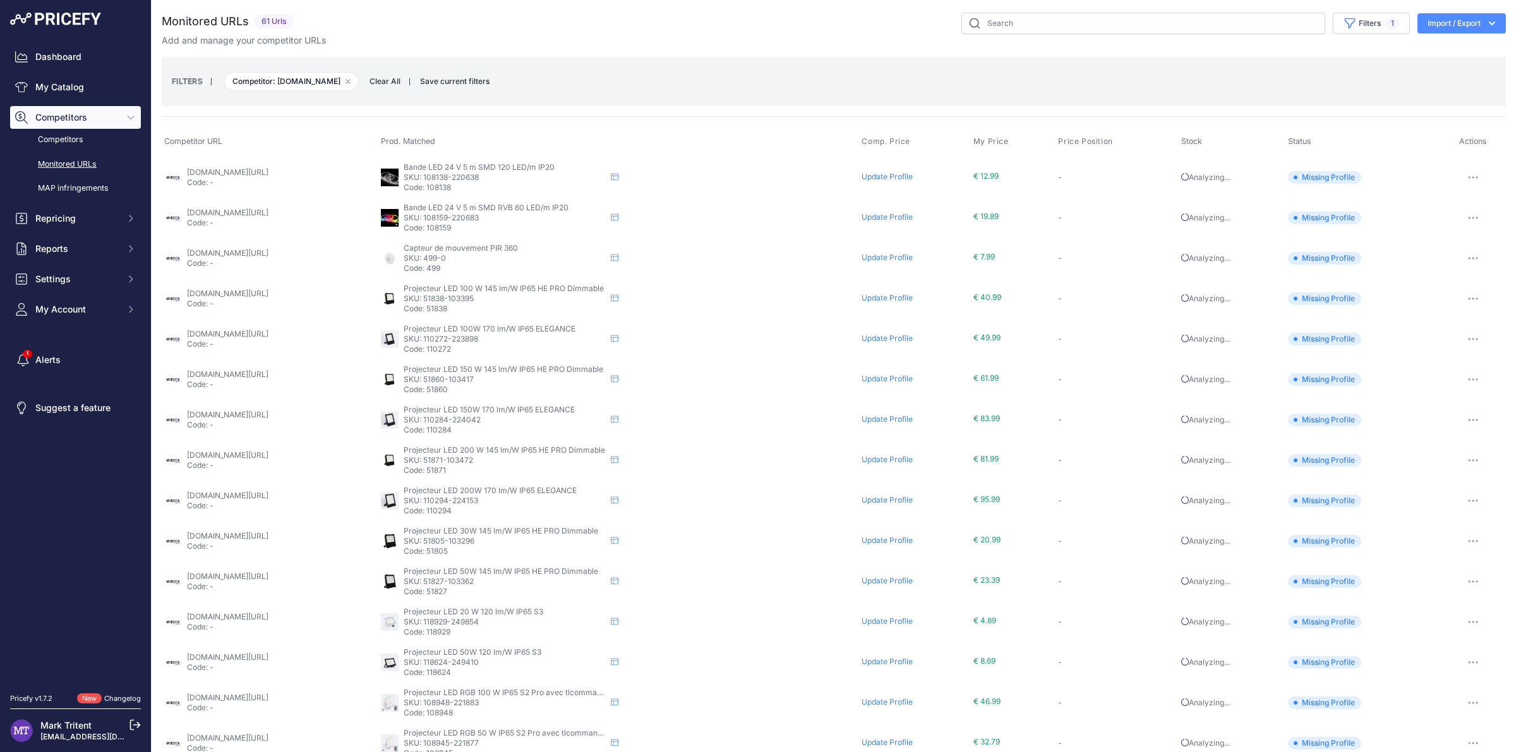
click at [1487, 23] on button "Import / Export" at bounding box center [1461, 23] width 88 height 20
click at [1449, 51] on div "Export" at bounding box center [1459, 50] width 101 height 23
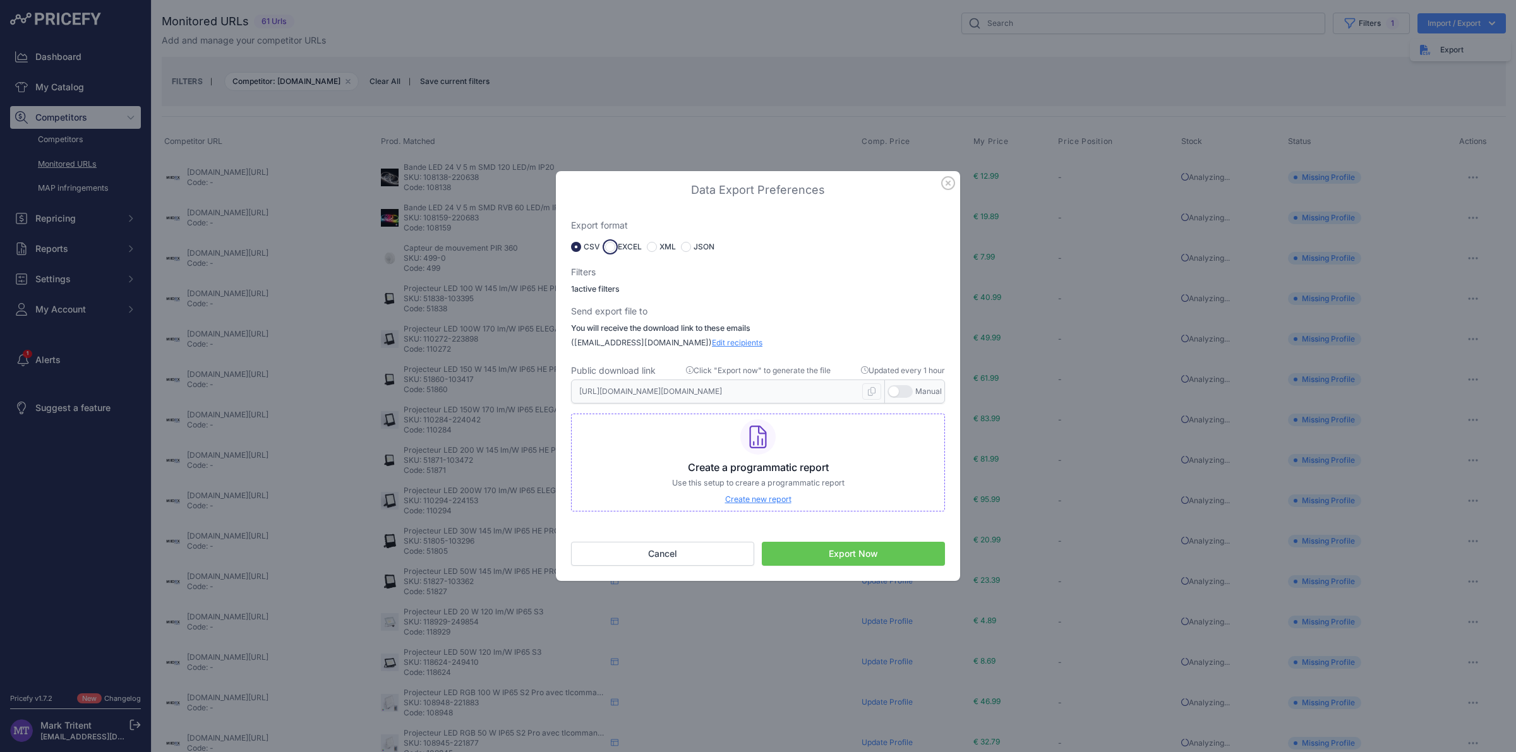
click at [614, 247] on input "radio" at bounding box center [610, 247] width 10 height 10
radio input "true"
type input "https://s3.us-west-2.amazonaws.com/download.pricefy.io/exports/monitored-urls/1…"
click at [864, 549] on button "Export Now" at bounding box center [853, 554] width 183 height 24
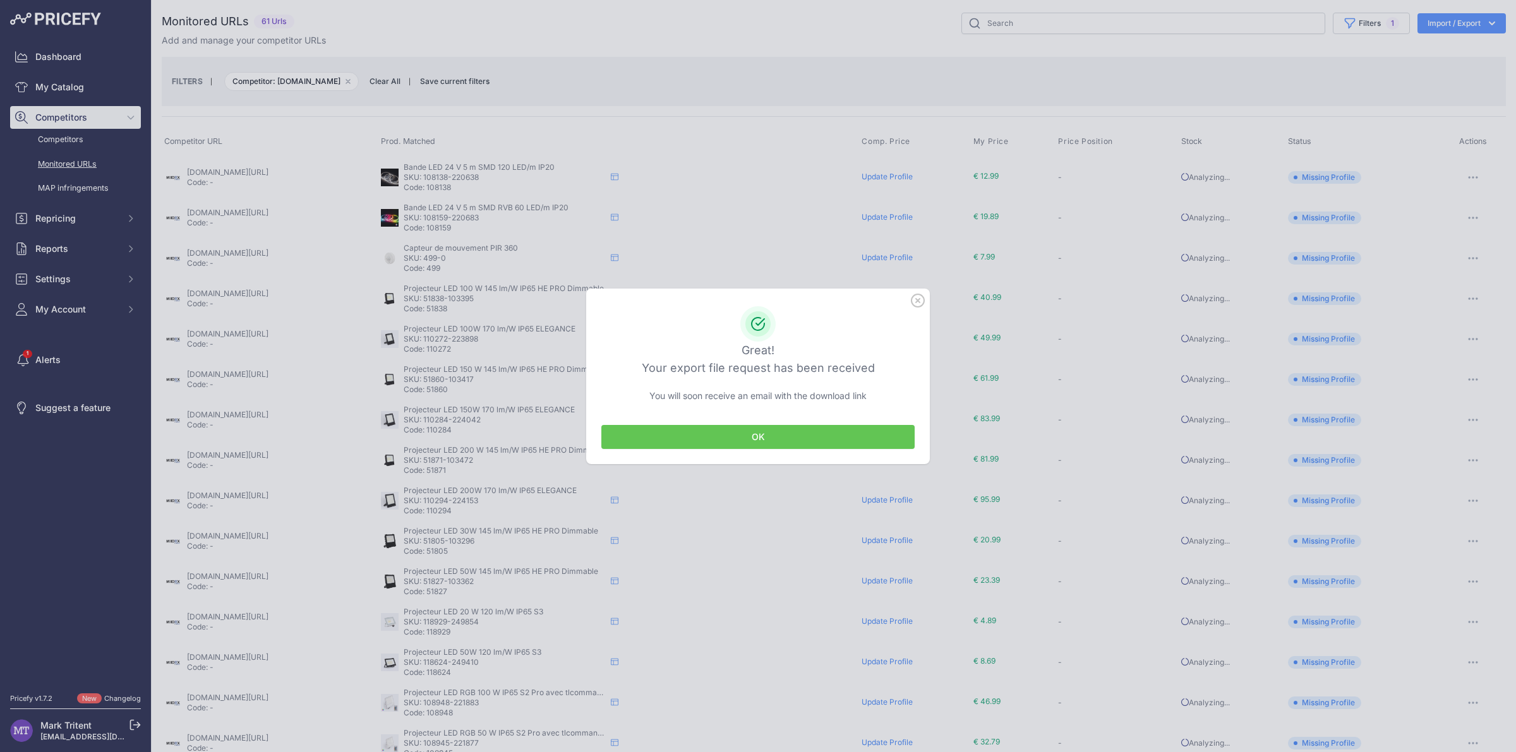
click at [762, 444] on button "OK" at bounding box center [757, 437] width 313 height 24
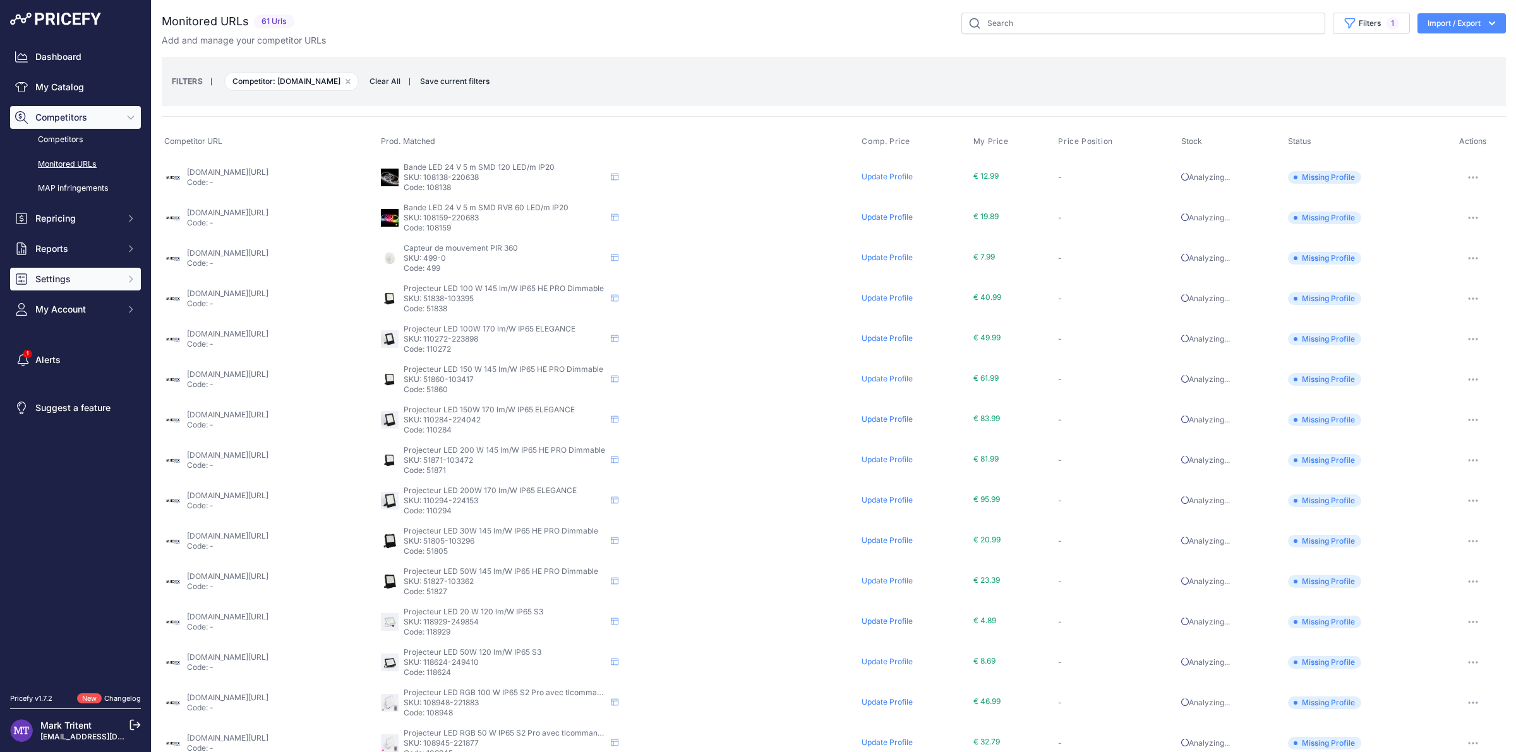
click at [130, 278] on icon "Sidebar" at bounding box center [131, 279] width 10 height 10
click at [67, 345] on link "API Keys" at bounding box center [75, 350] width 131 height 22
